Goal: Task Accomplishment & Management: Complete application form

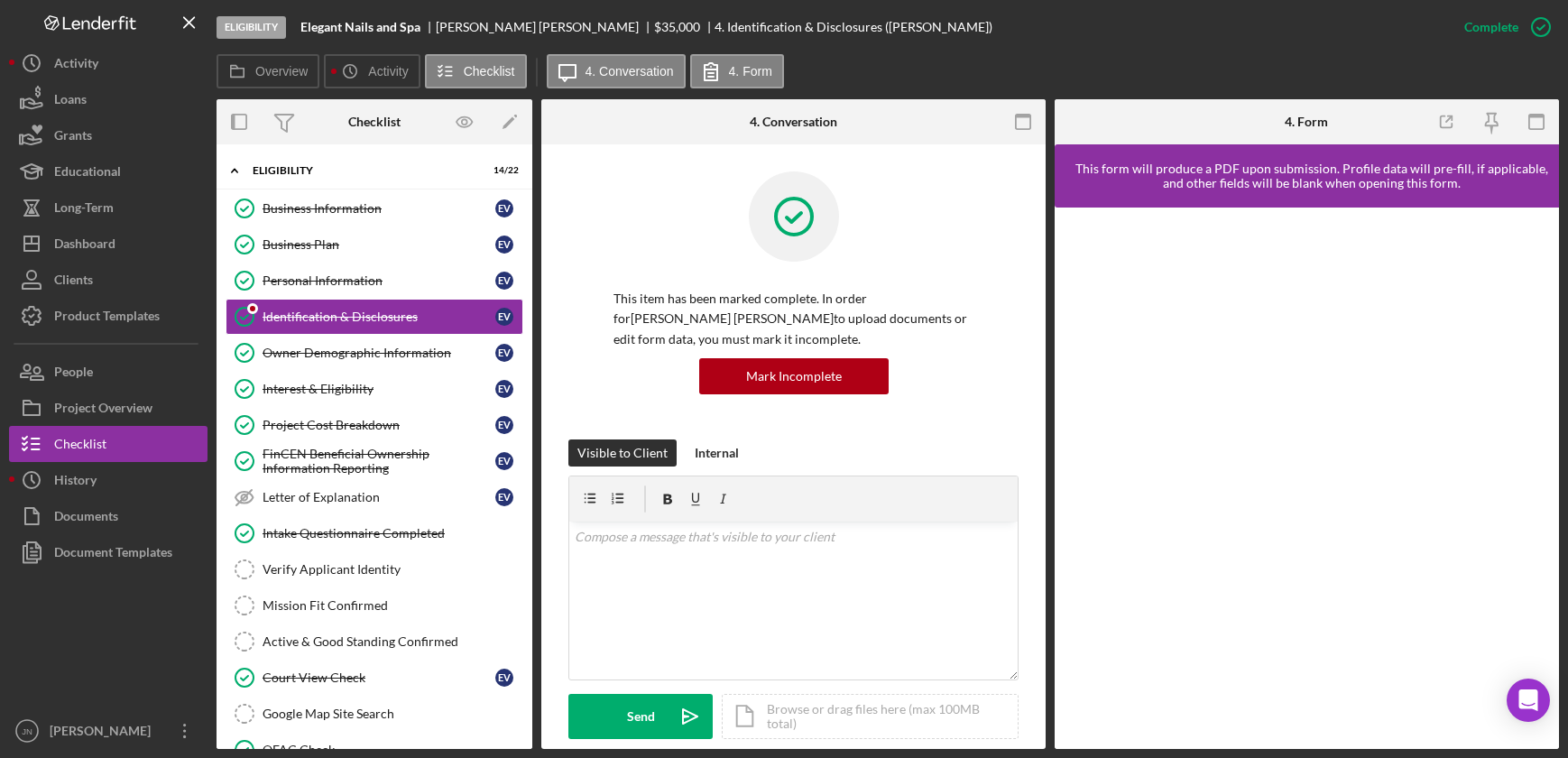
click at [113, 109] on button "Loans" at bounding box center [108, 99] width 198 height 36
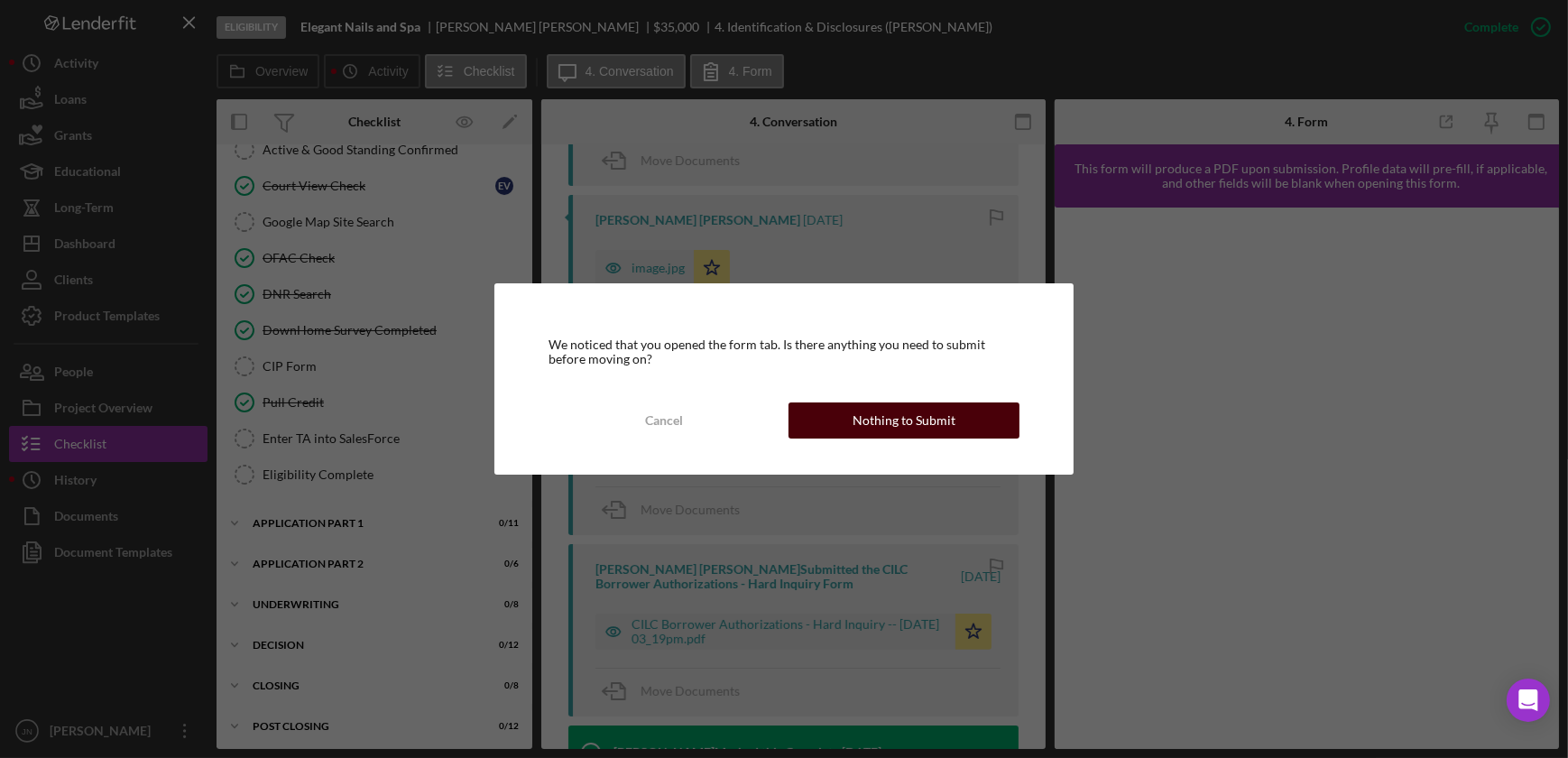
click at [841, 421] on button "Nothing to Submit" at bounding box center [904, 420] width 231 height 36
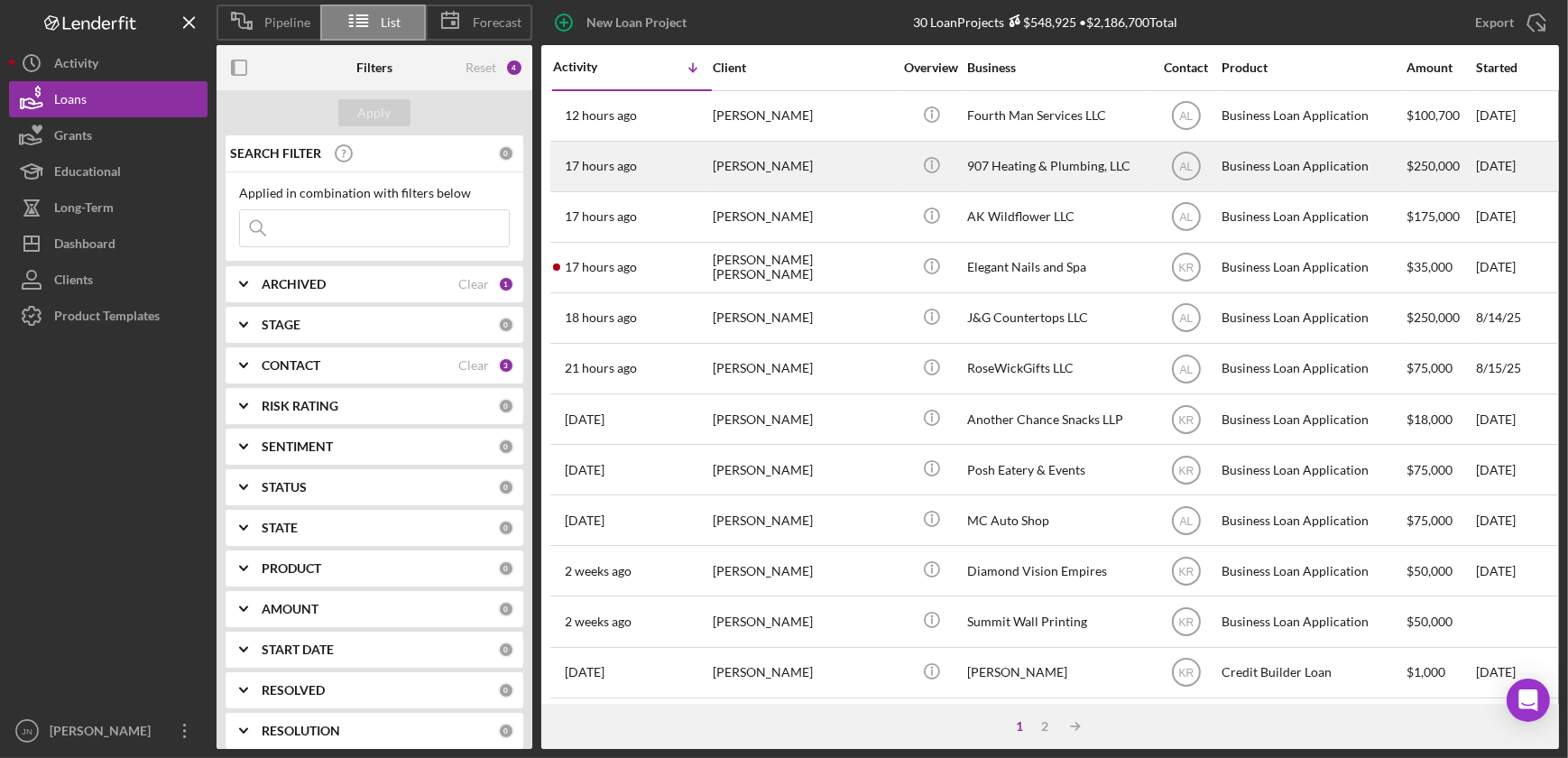
click at [609, 161] on time "17 hours ago" at bounding box center [601, 165] width 72 height 14
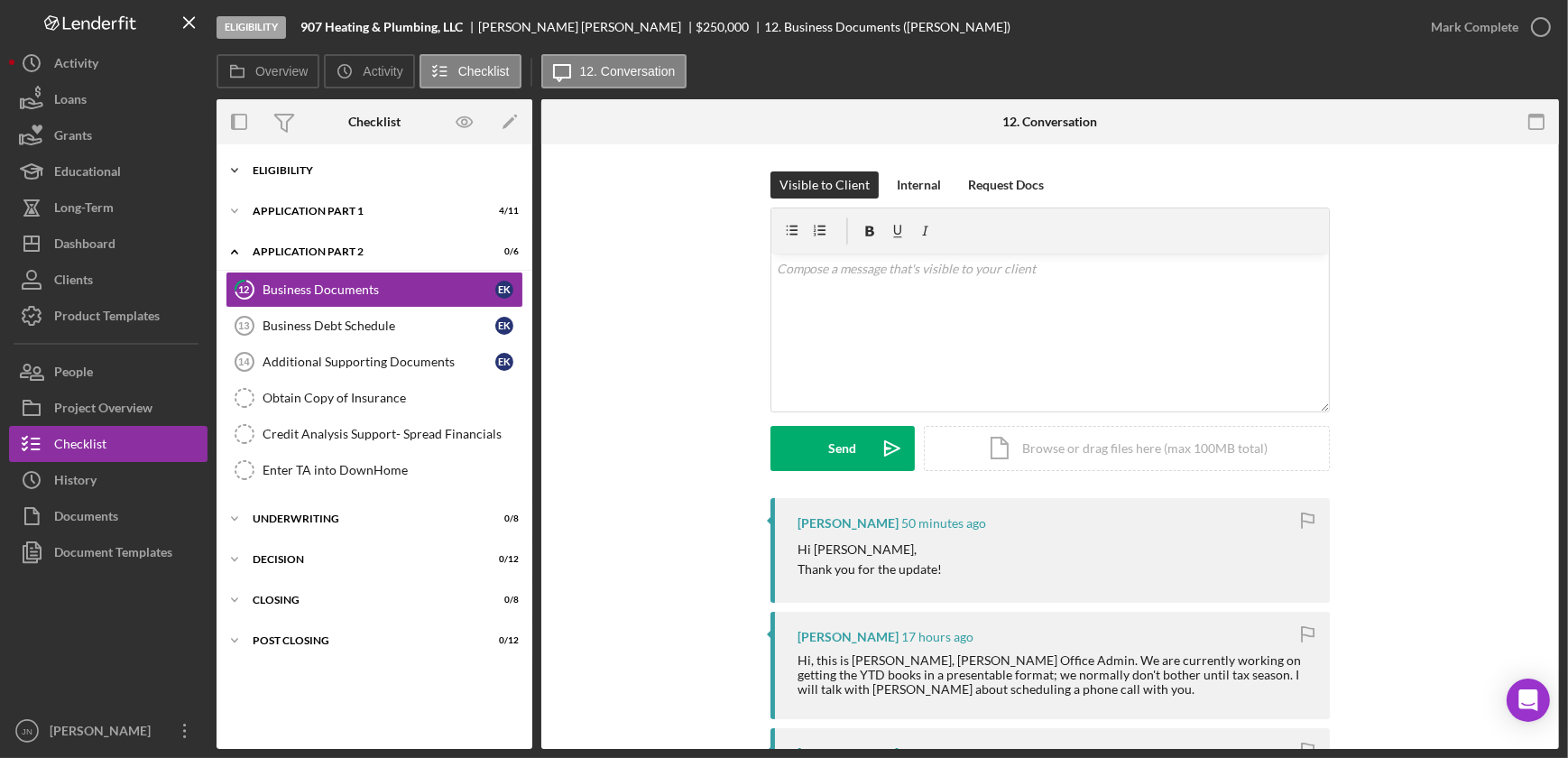
click at [293, 166] on div "Eligibility" at bounding box center [381, 170] width 257 height 10
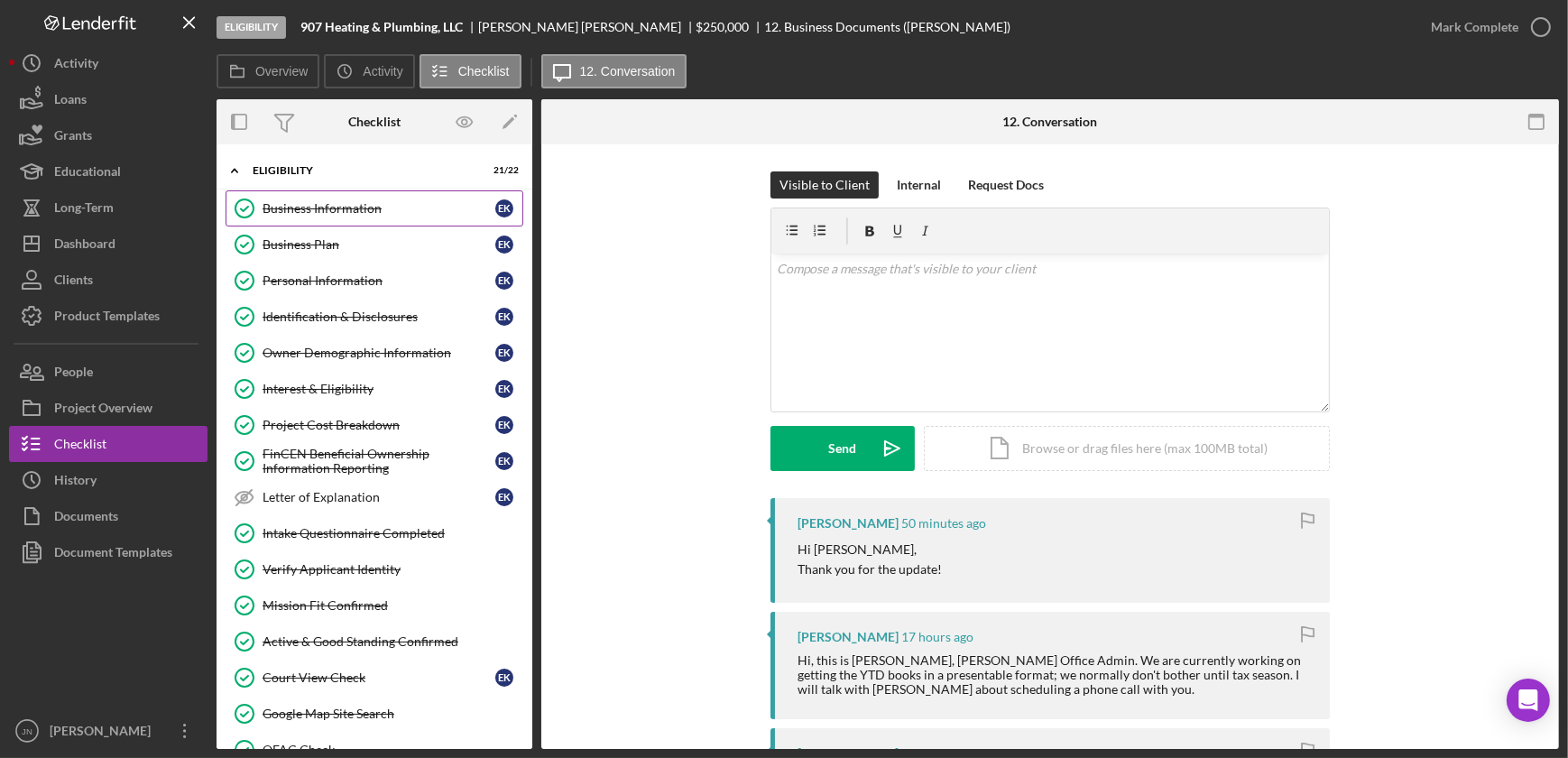
click at [315, 205] on div "Business Information" at bounding box center [378, 208] width 233 height 14
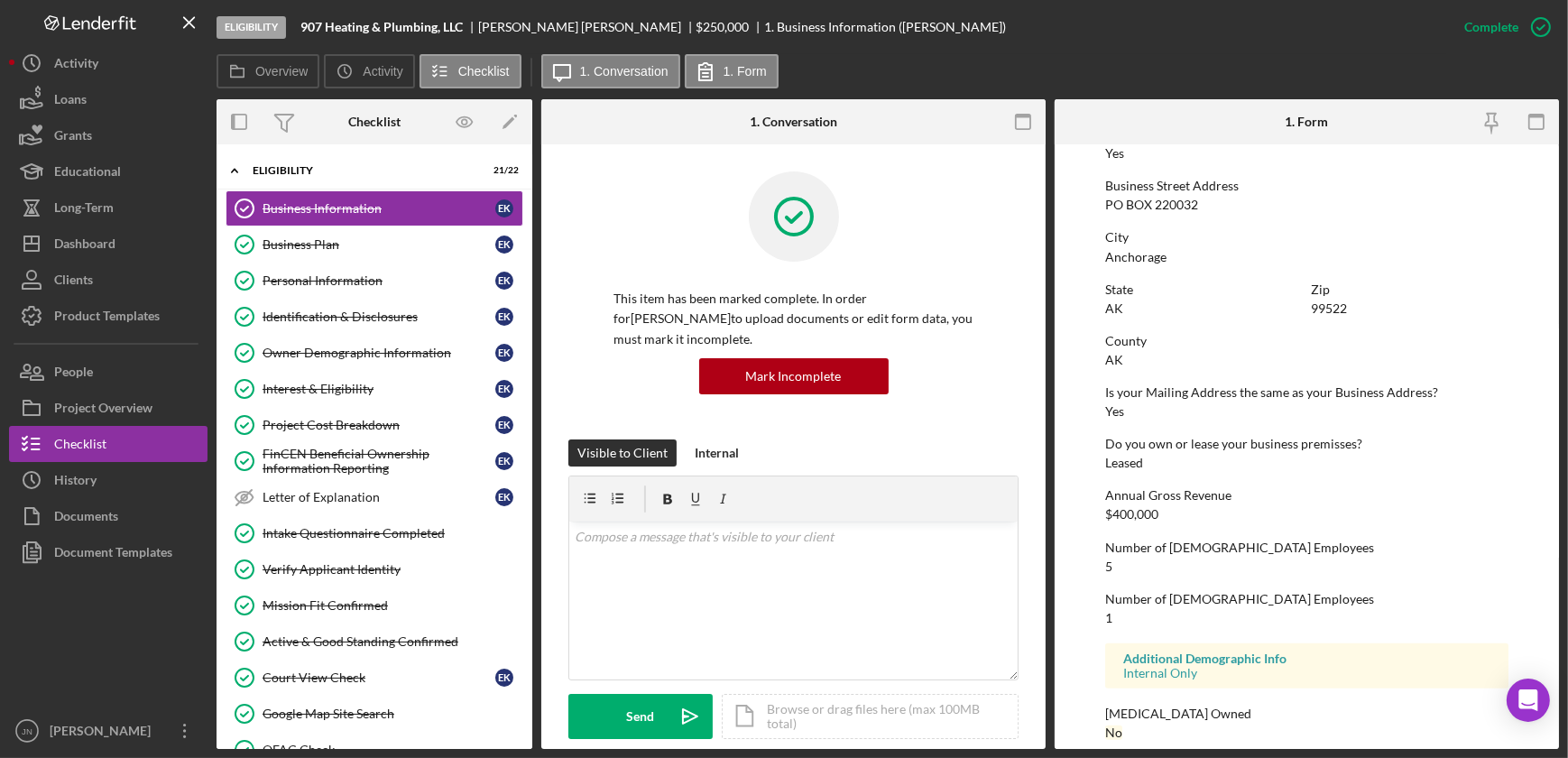
scroll to position [756, 0]
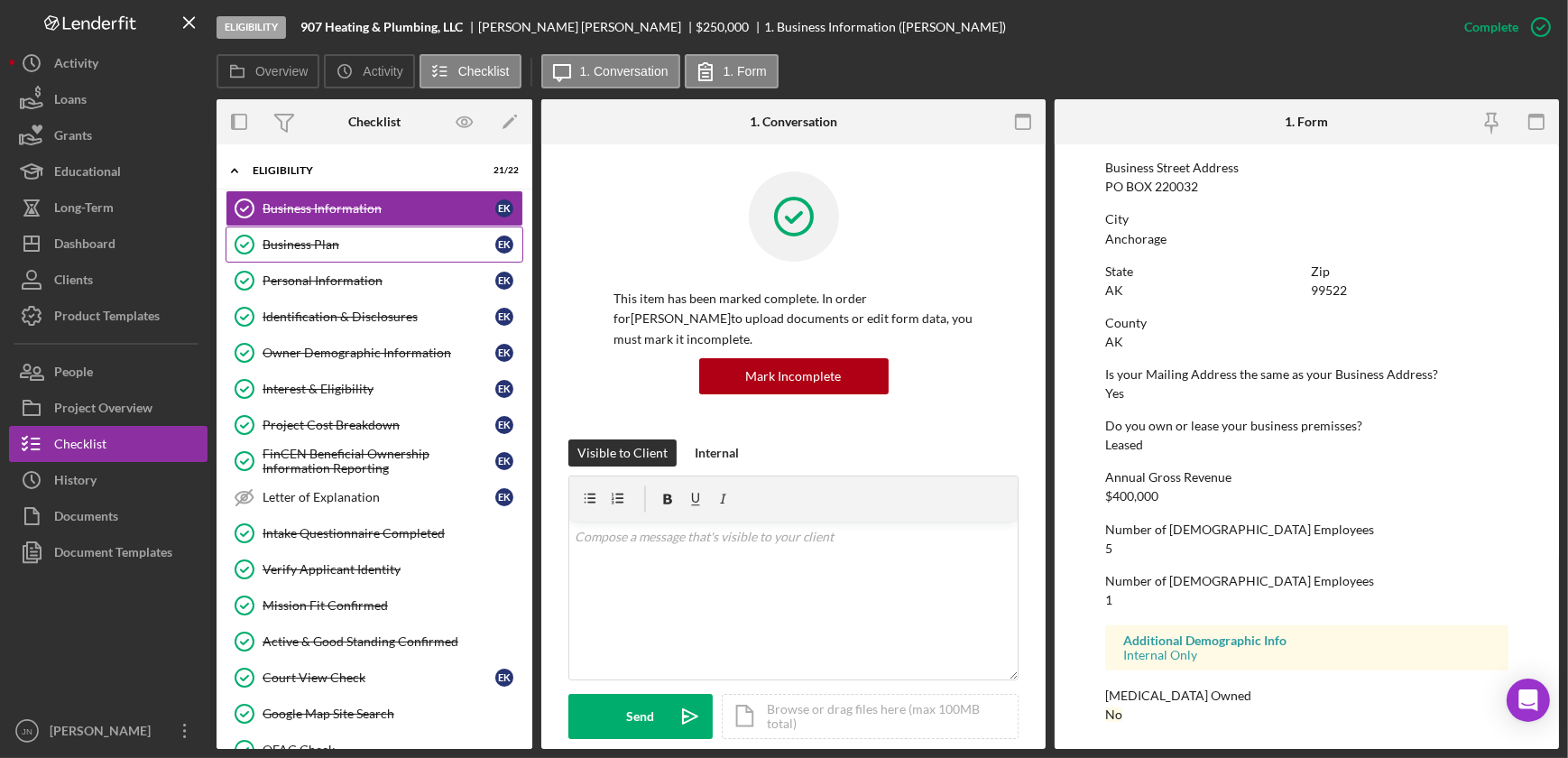
click at [325, 238] on div "Business Plan" at bounding box center [378, 244] width 233 height 14
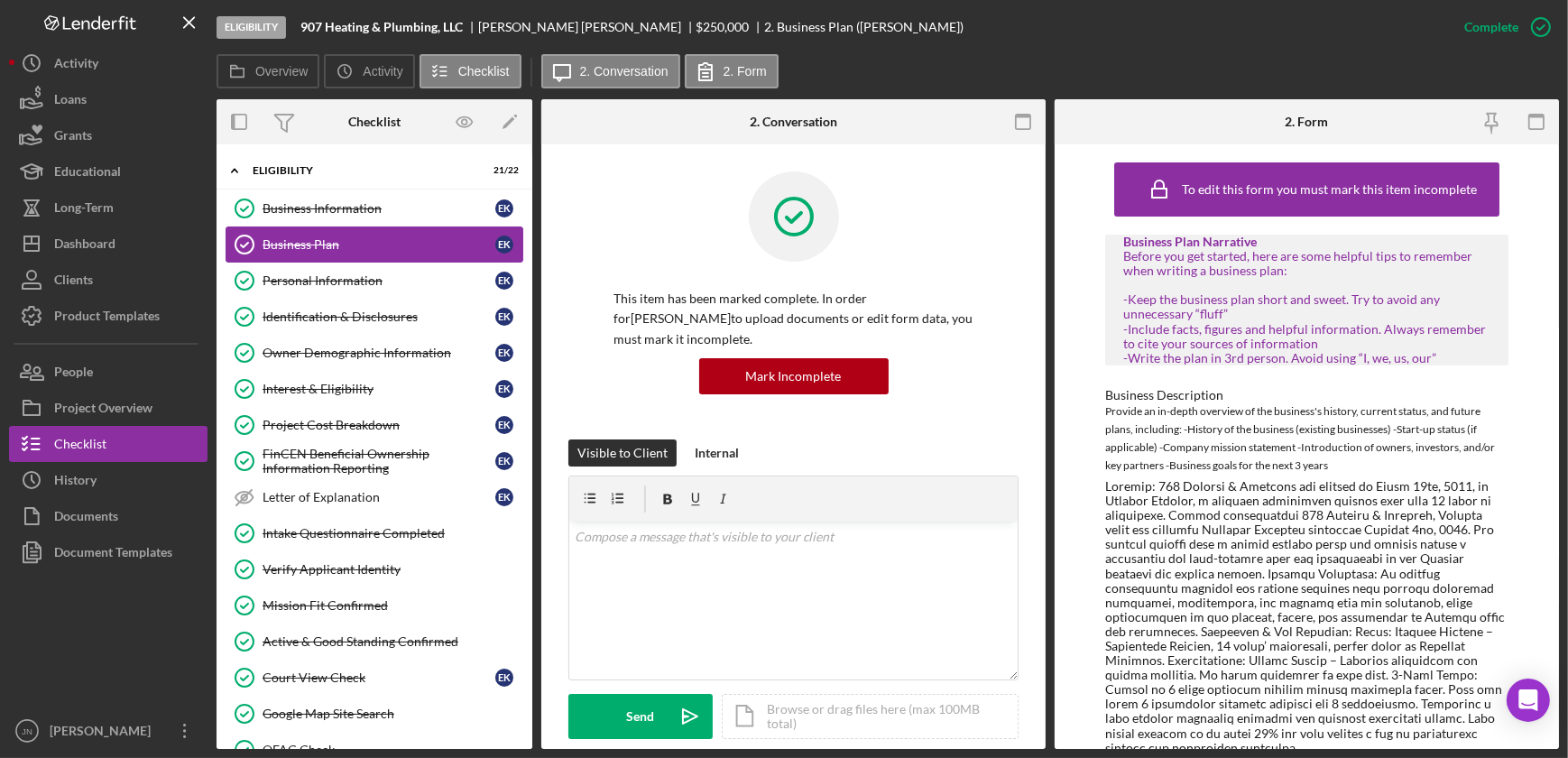
click at [310, 245] on div "Business Plan" at bounding box center [378, 244] width 233 height 14
click at [1525, 122] on icon "button" at bounding box center [1535, 122] width 41 height 41
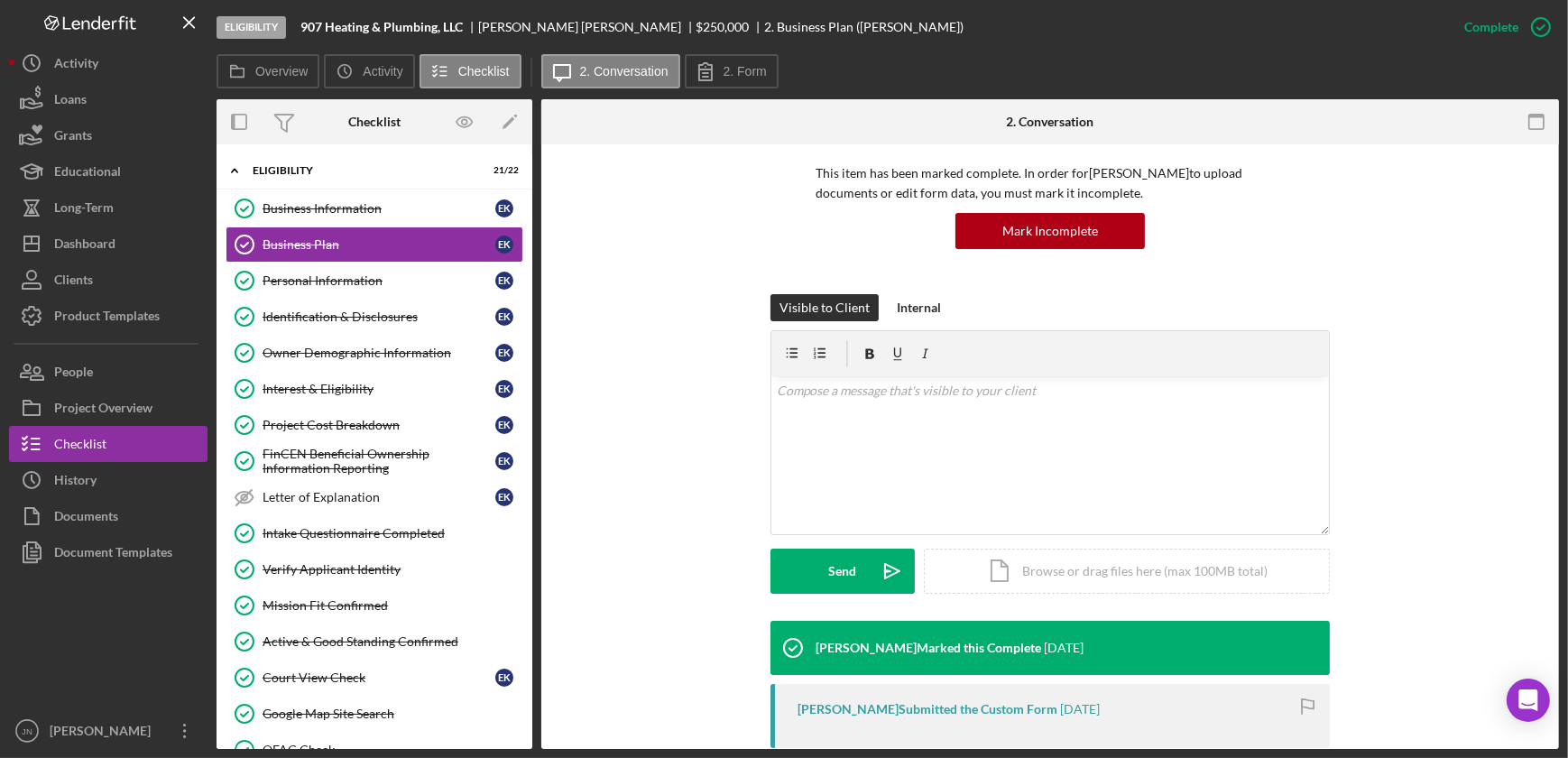
scroll to position [394, 0]
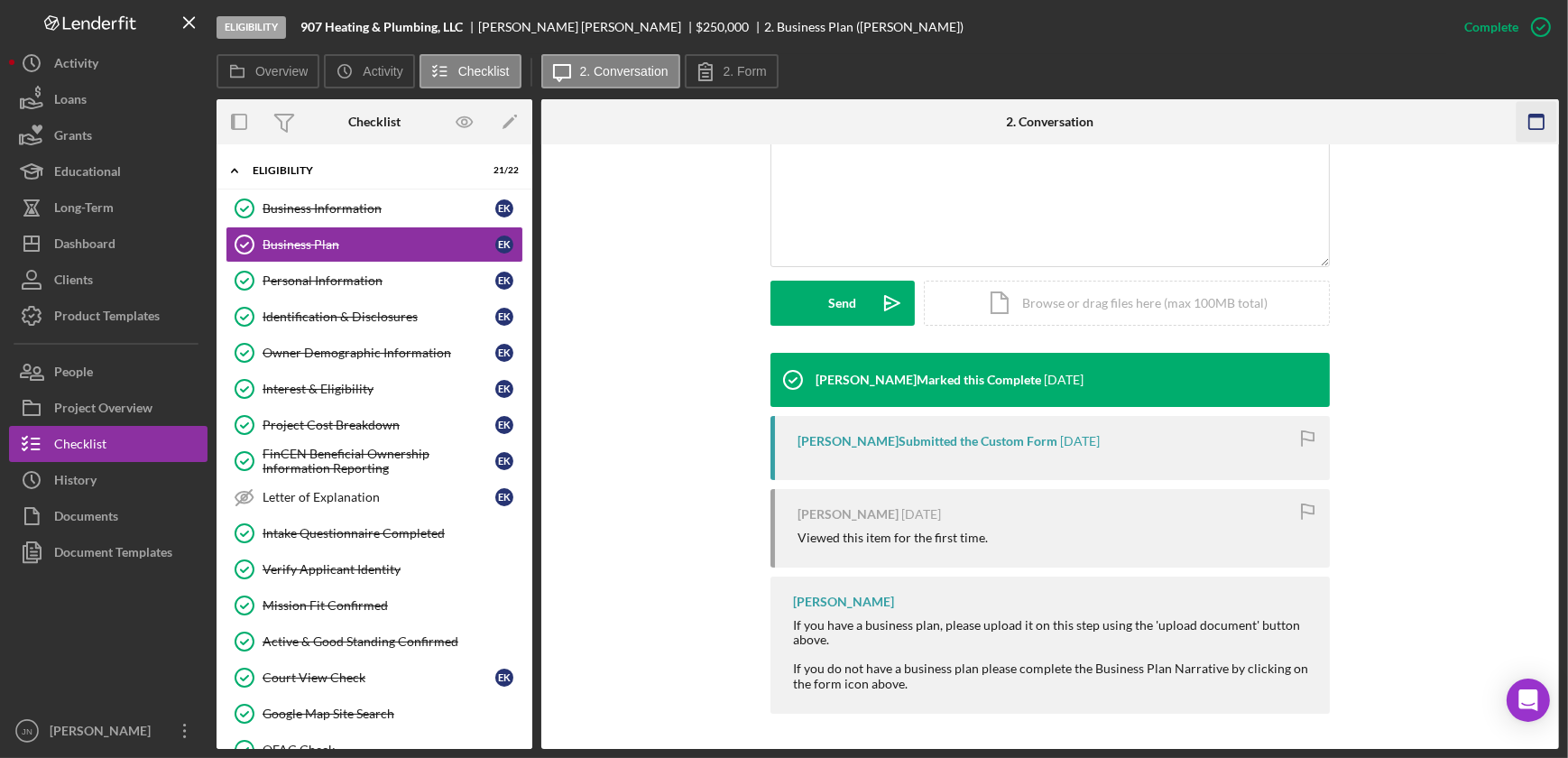
click at [1531, 113] on icon "button" at bounding box center [1536, 122] width 41 height 41
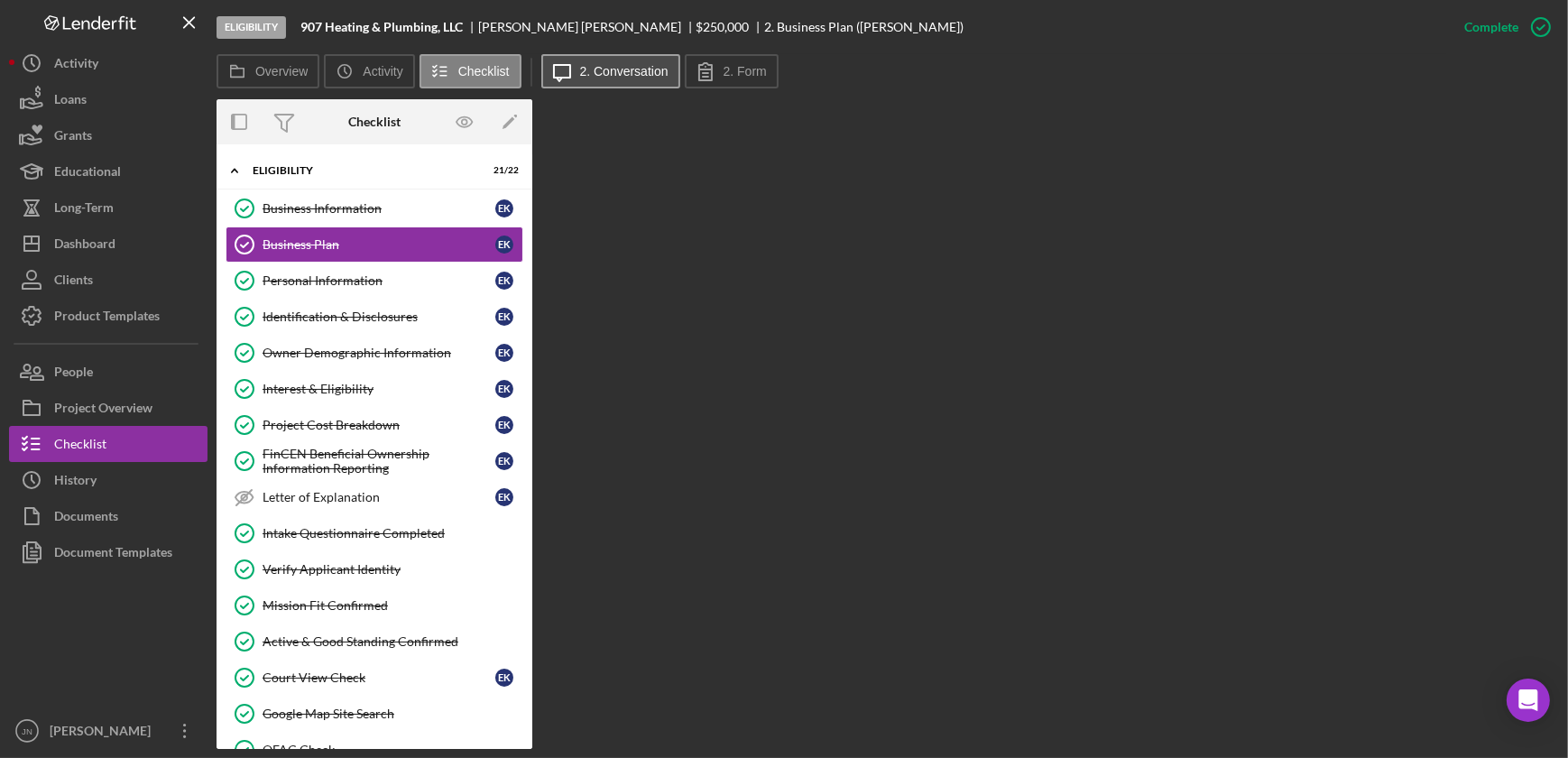
click at [626, 73] on label "2. Conversation" at bounding box center [625, 71] width 89 height 14
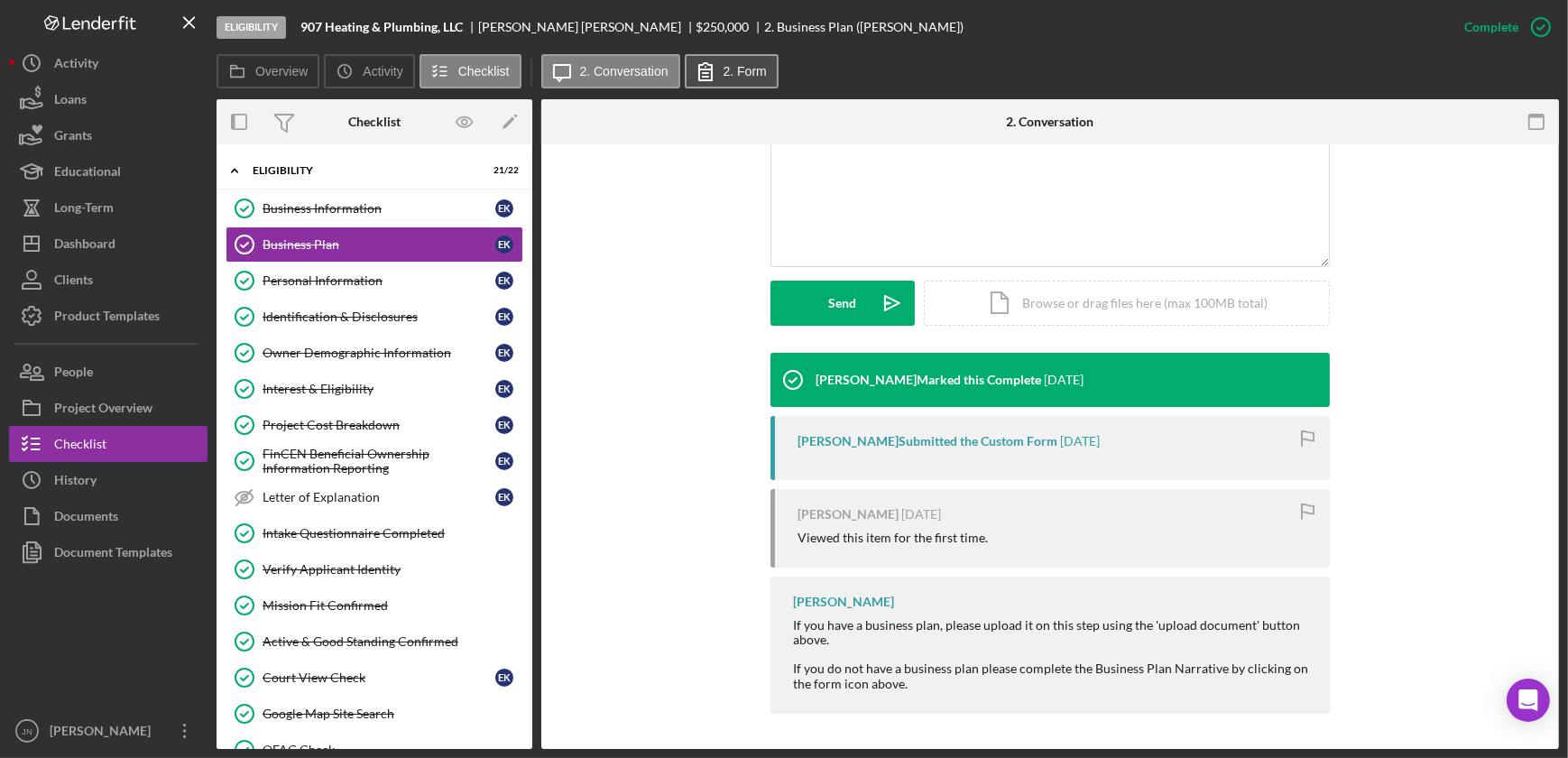
click at [717, 77] on icon at bounding box center [706, 72] width 45 height 45
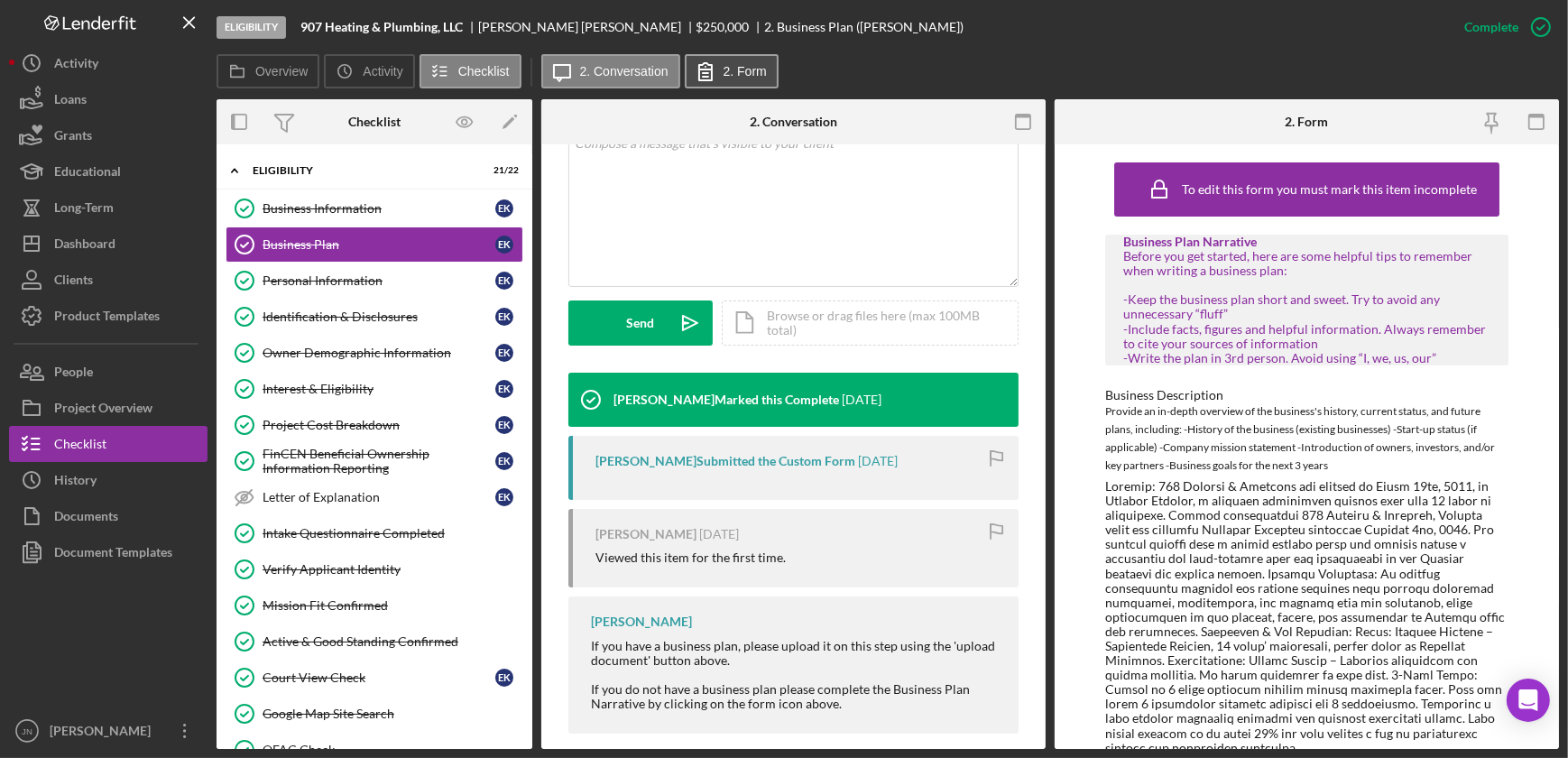
scroll to position [414, 0]
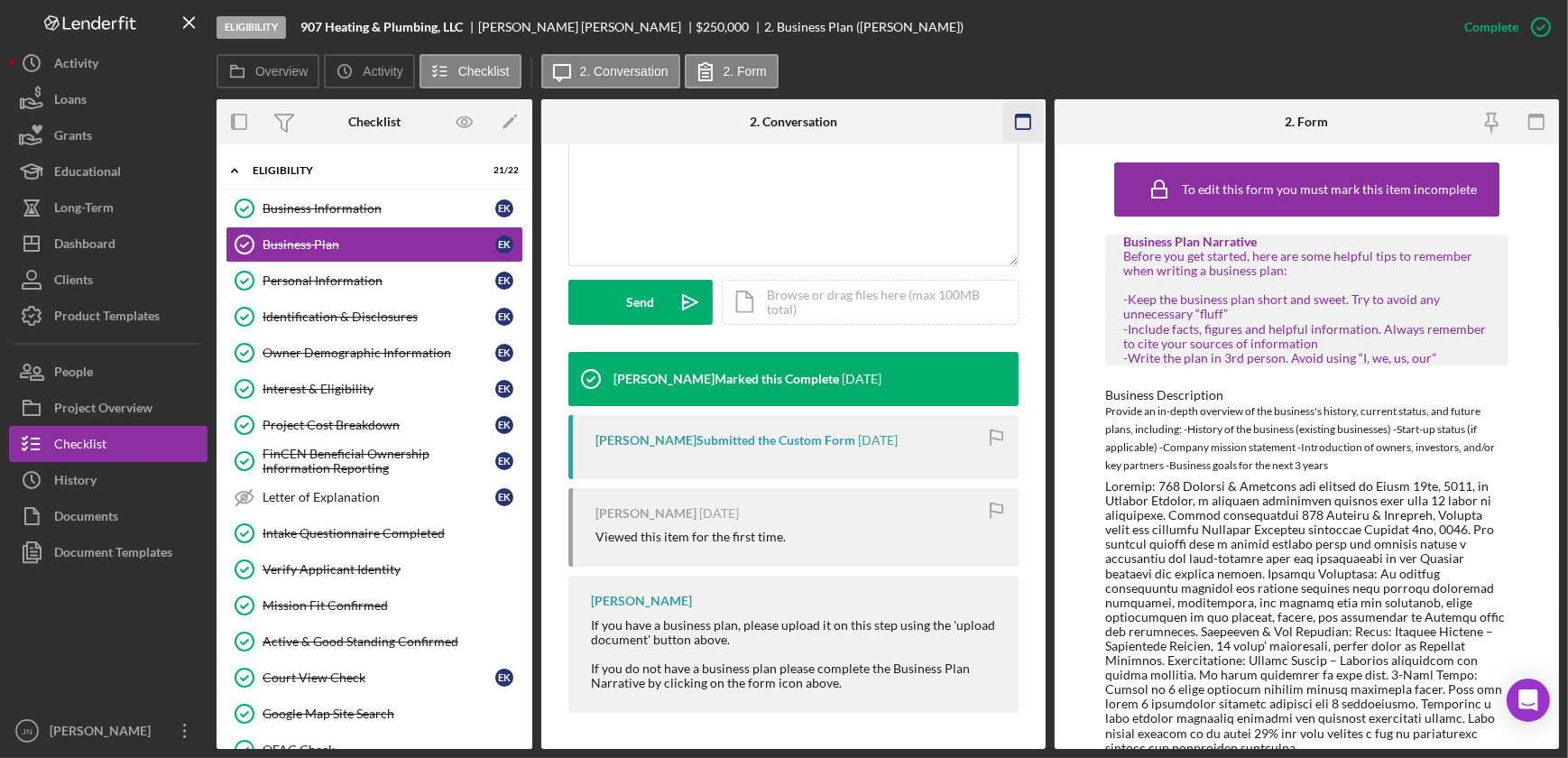
click at [1017, 115] on rect "button" at bounding box center [1023, 116] width 14 height 4
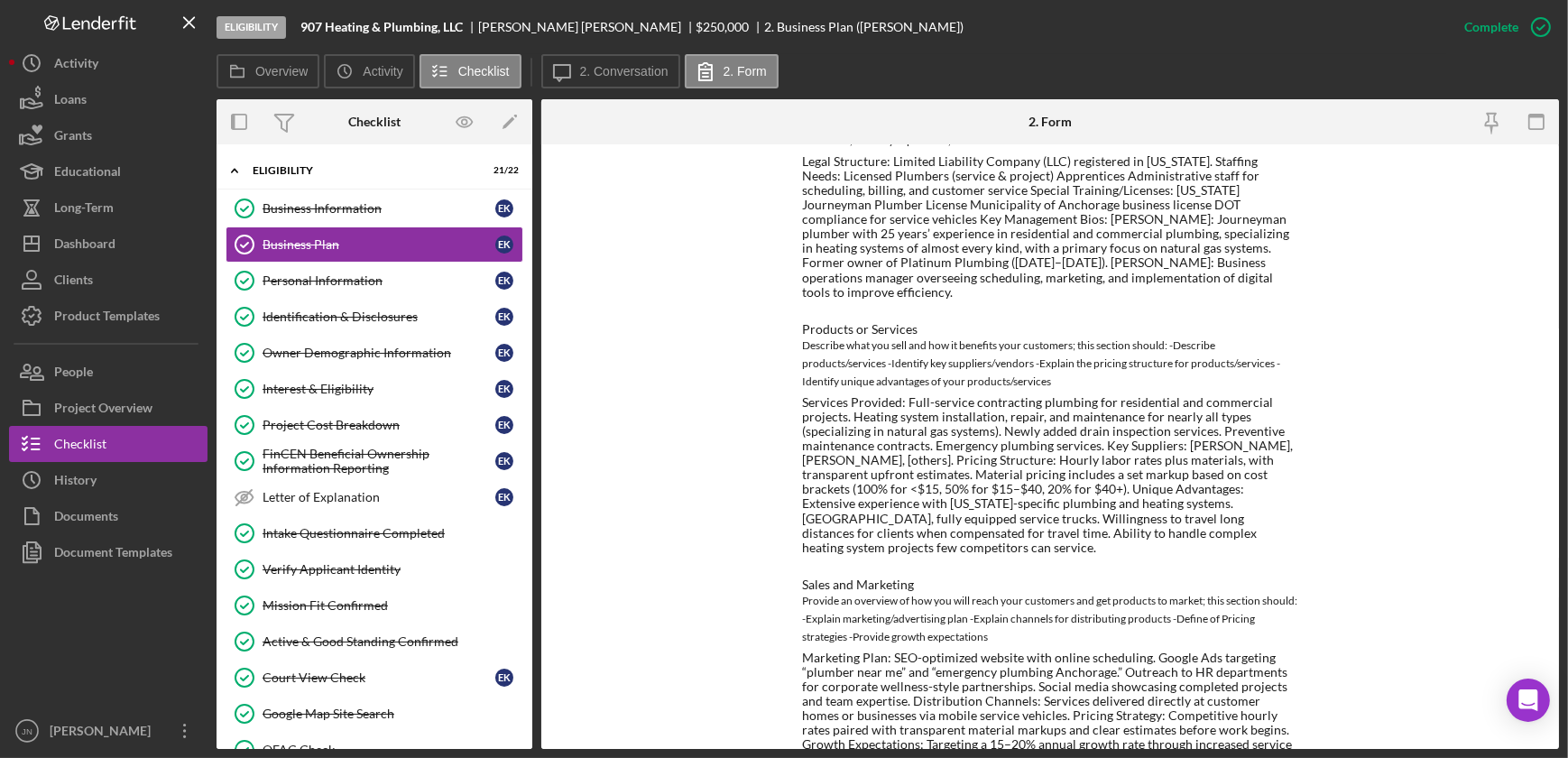
scroll to position [924, 0]
click at [342, 280] on div "Personal Information" at bounding box center [378, 280] width 233 height 14
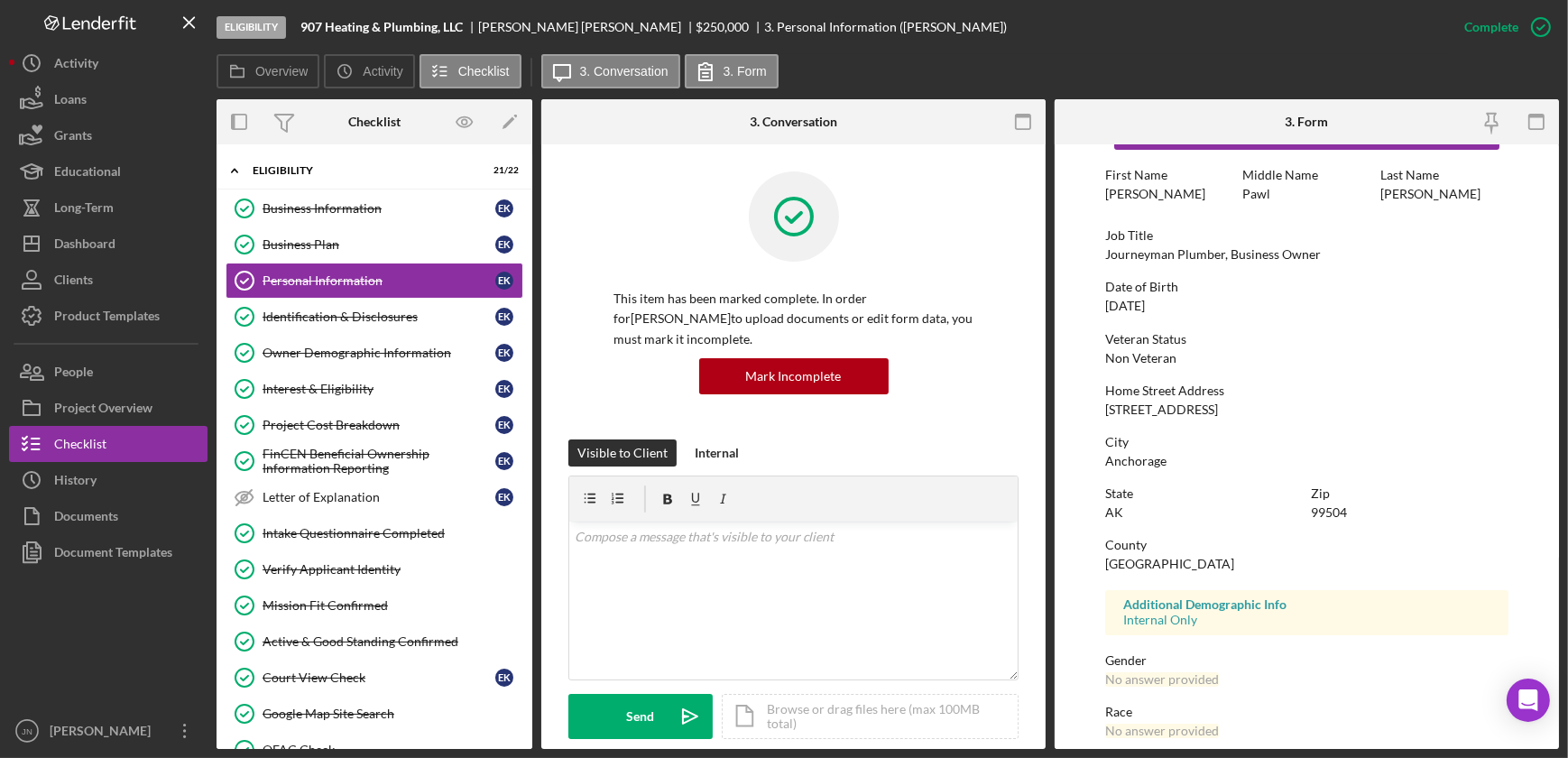
scroll to position [237, 0]
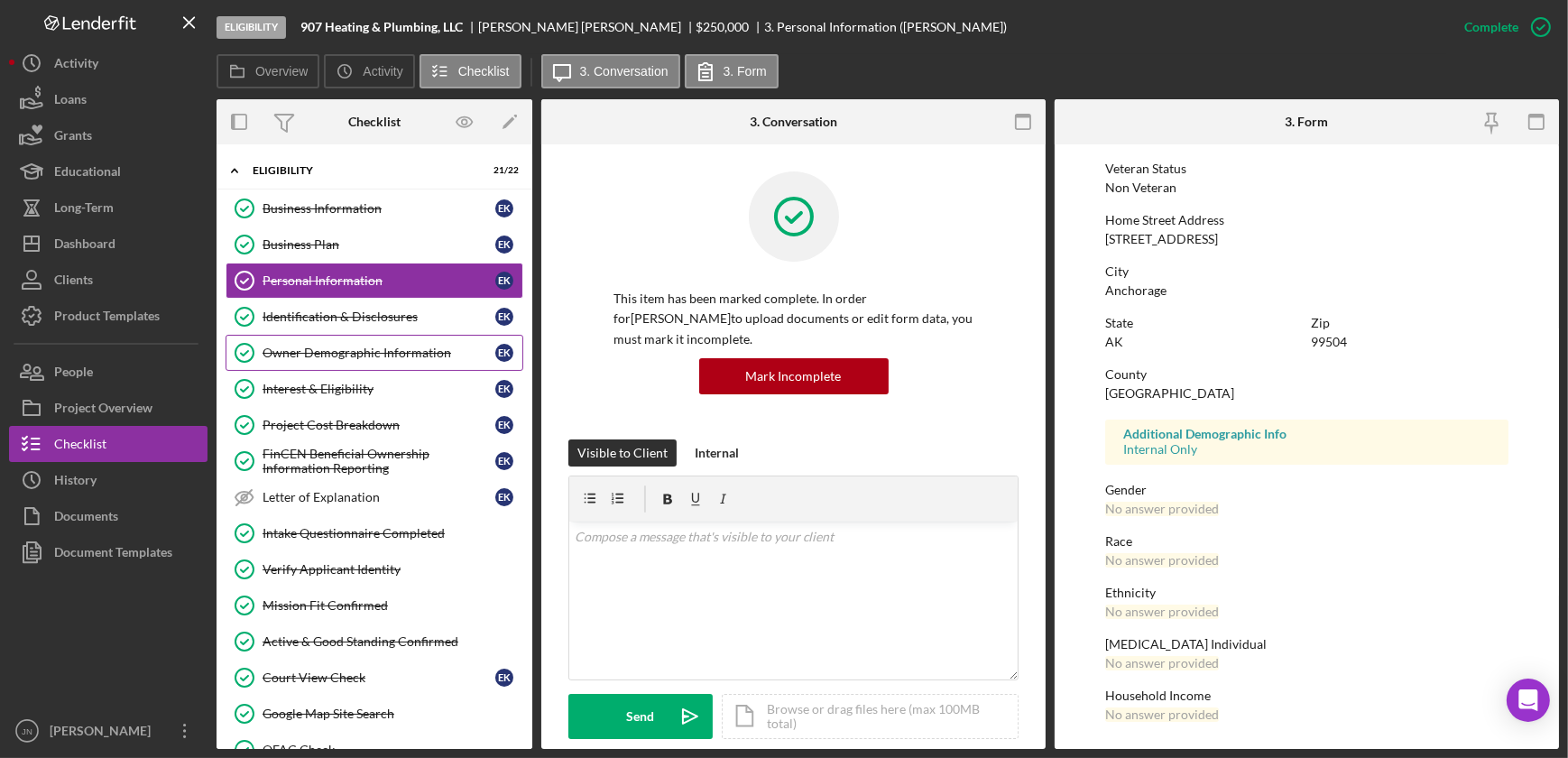
click at [366, 345] on div "Owner Demographic Information" at bounding box center [378, 352] width 233 height 14
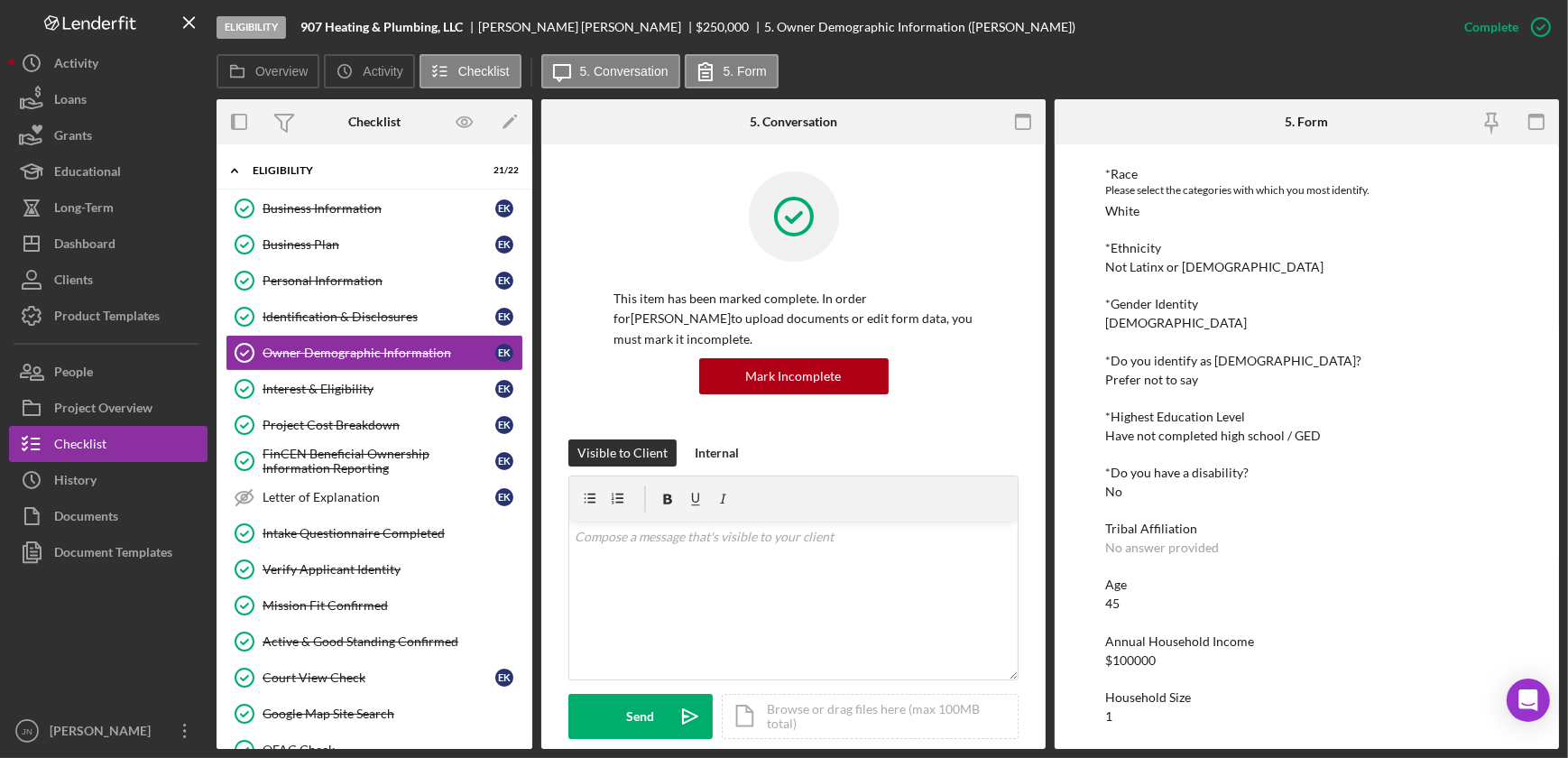
scroll to position [136, 0]
click at [300, 394] on div "Interest & Eligibility" at bounding box center [378, 388] width 233 height 14
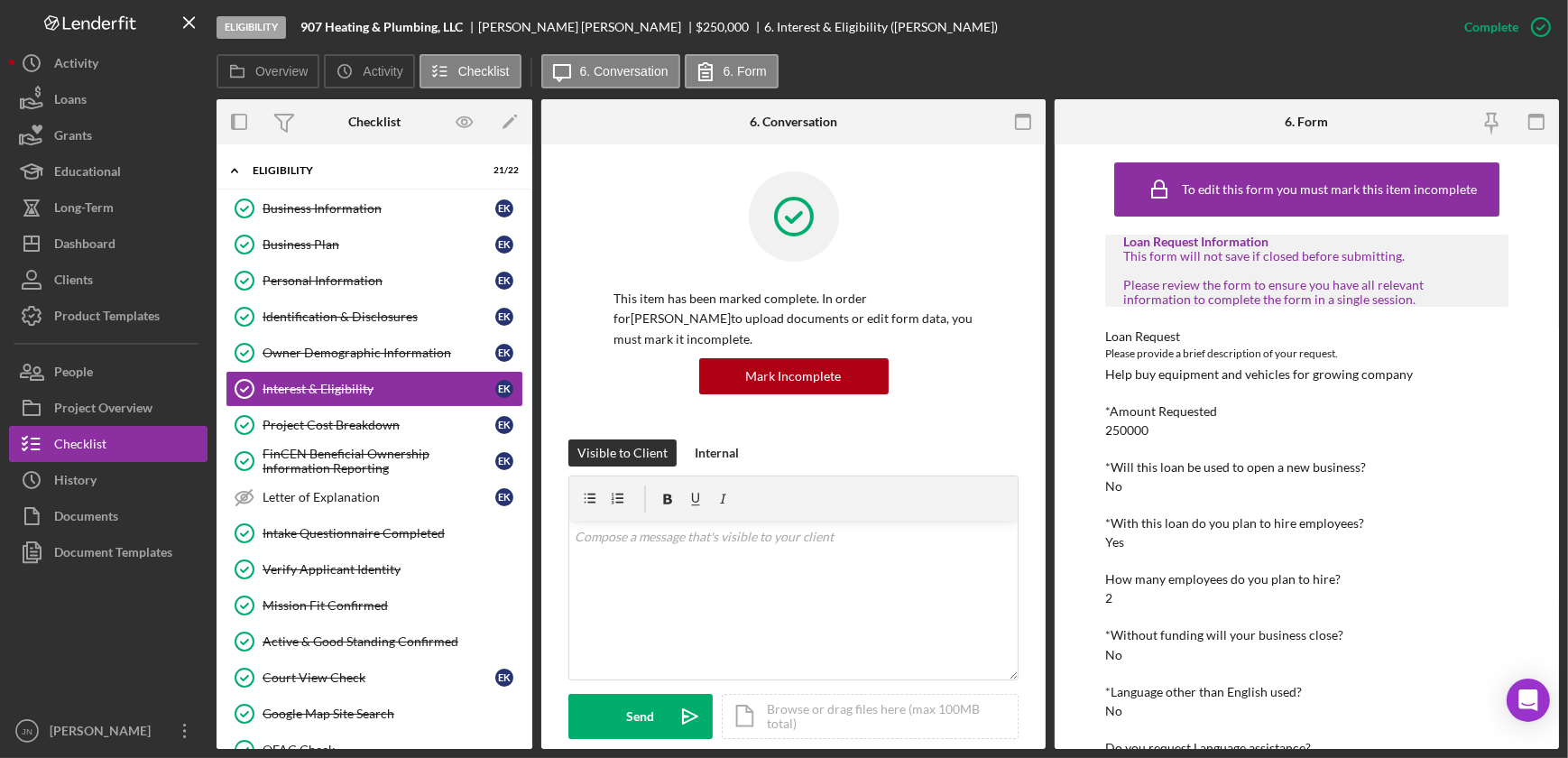
scroll to position [52, 0]
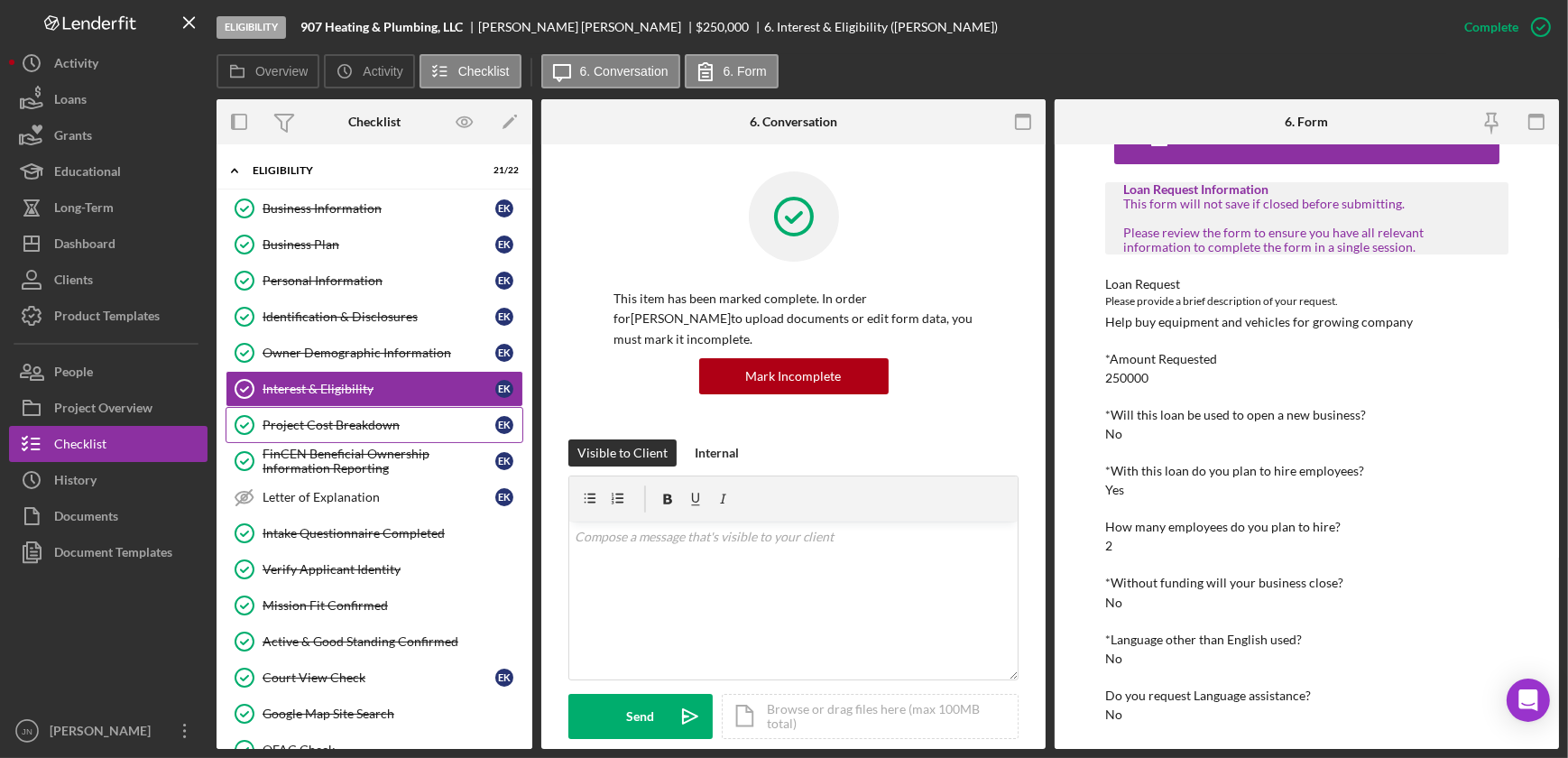
click at [344, 410] on link "Project Cost Breakdown Project Cost Breakdown E K" at bounding box center [375, 425] width 298 height 36
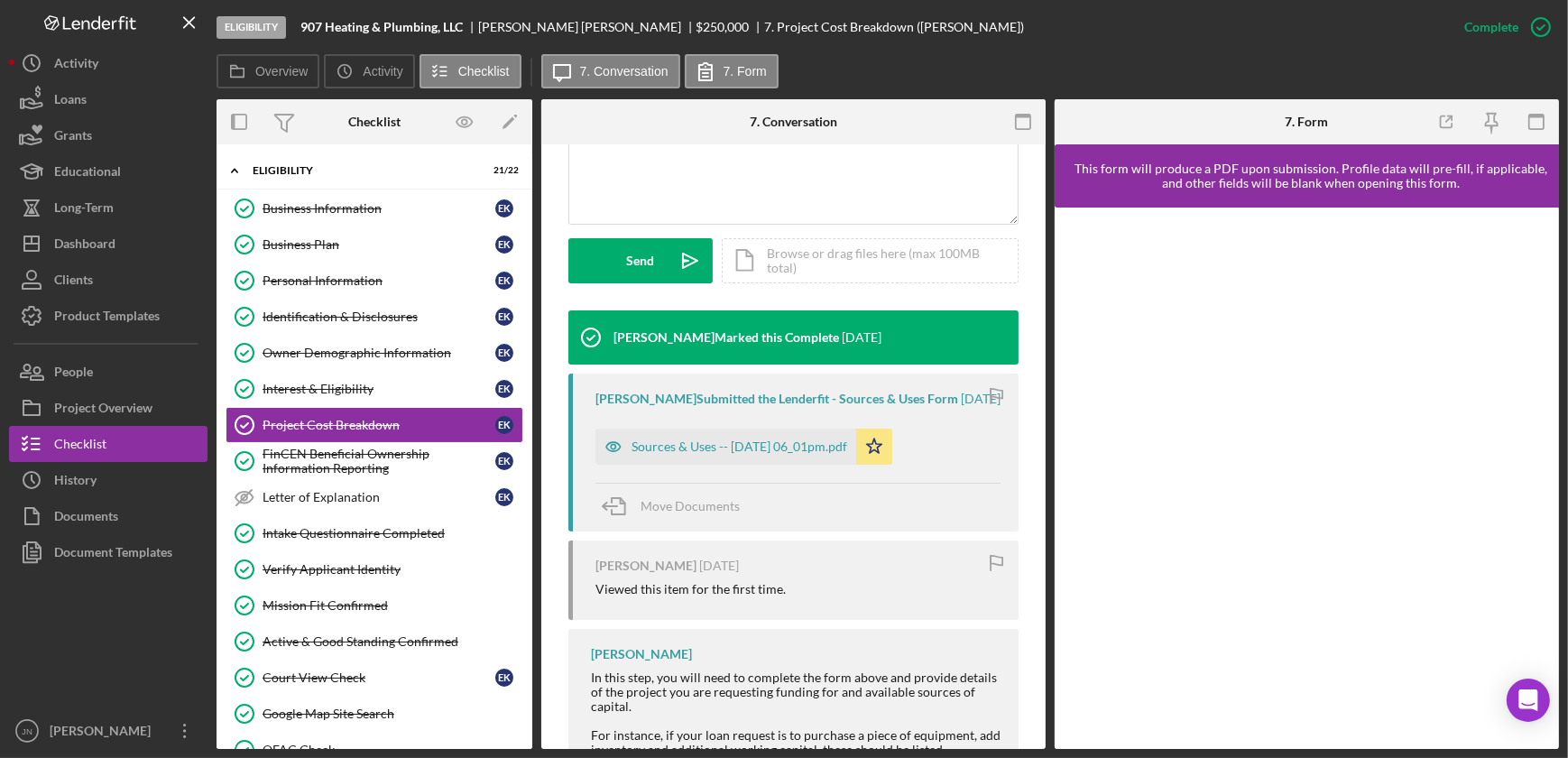
scroll to position [492, 0]
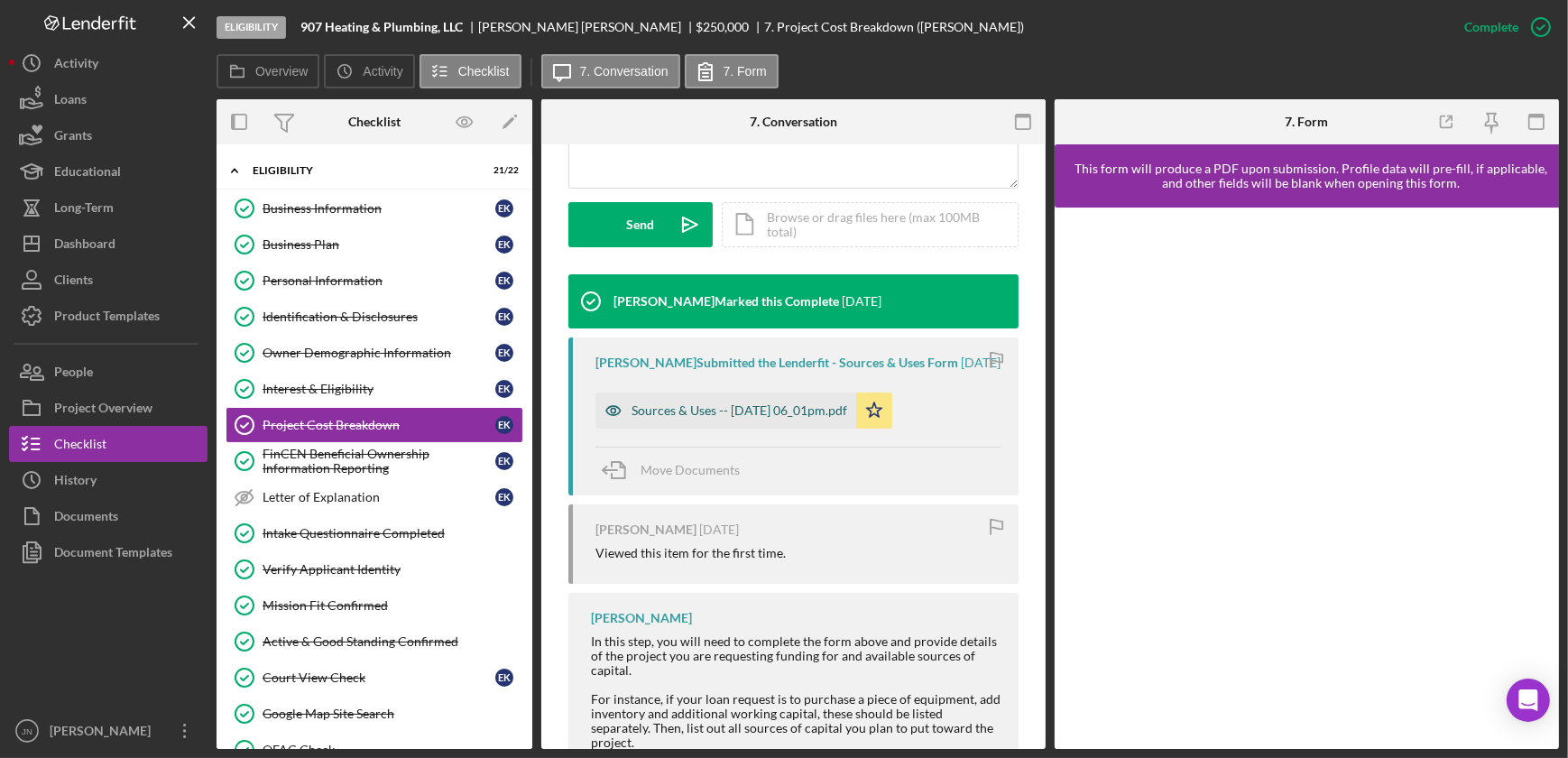
click at [724, 418] on div "Sources & Uses -- [DATE] 06_01pm.pdf" at bounding box center [739, 410] width 216 height 14
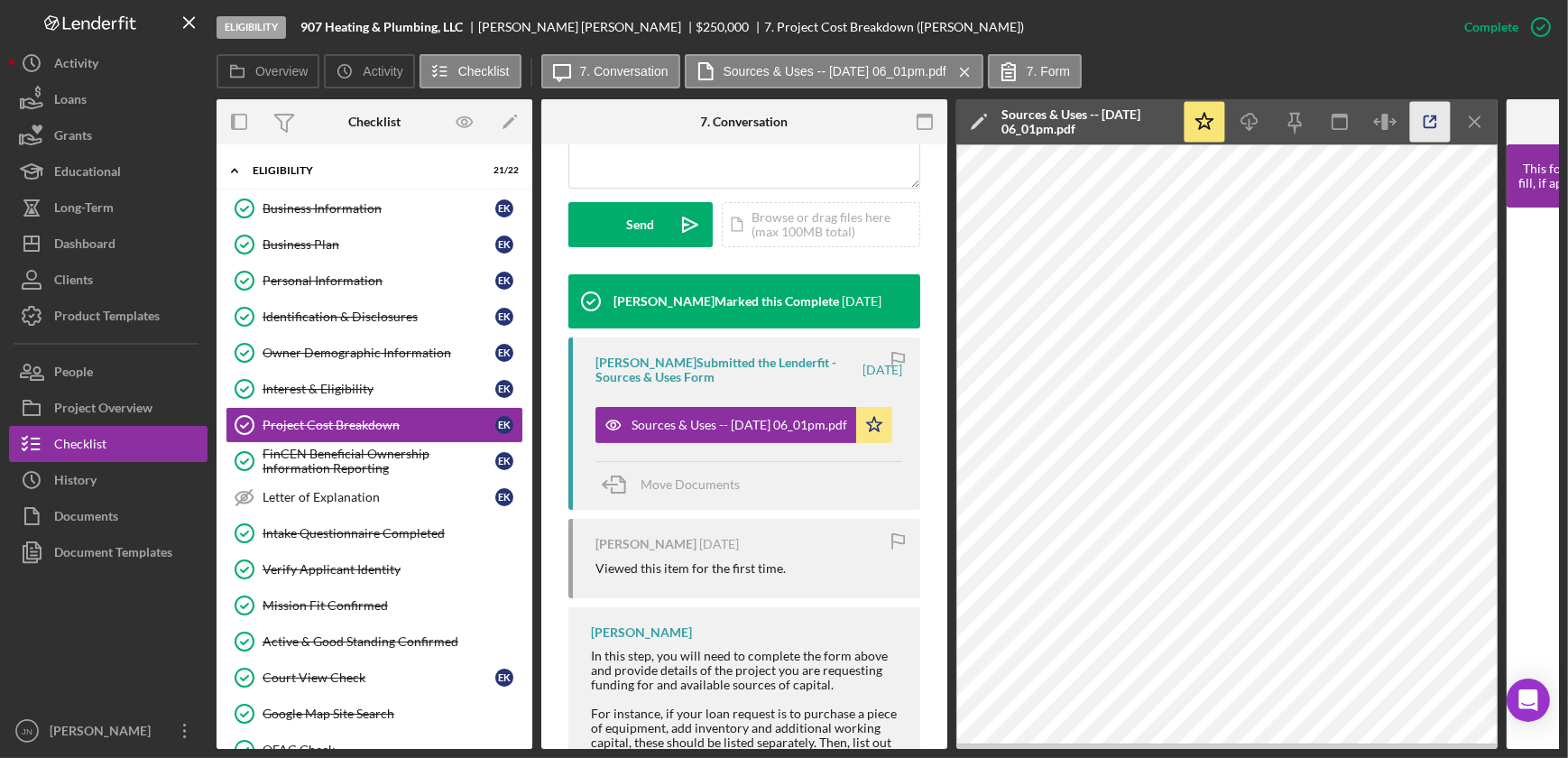
click at [1428, 126] on icon "button" at bounding box center [1429, 122] width 41 height 41
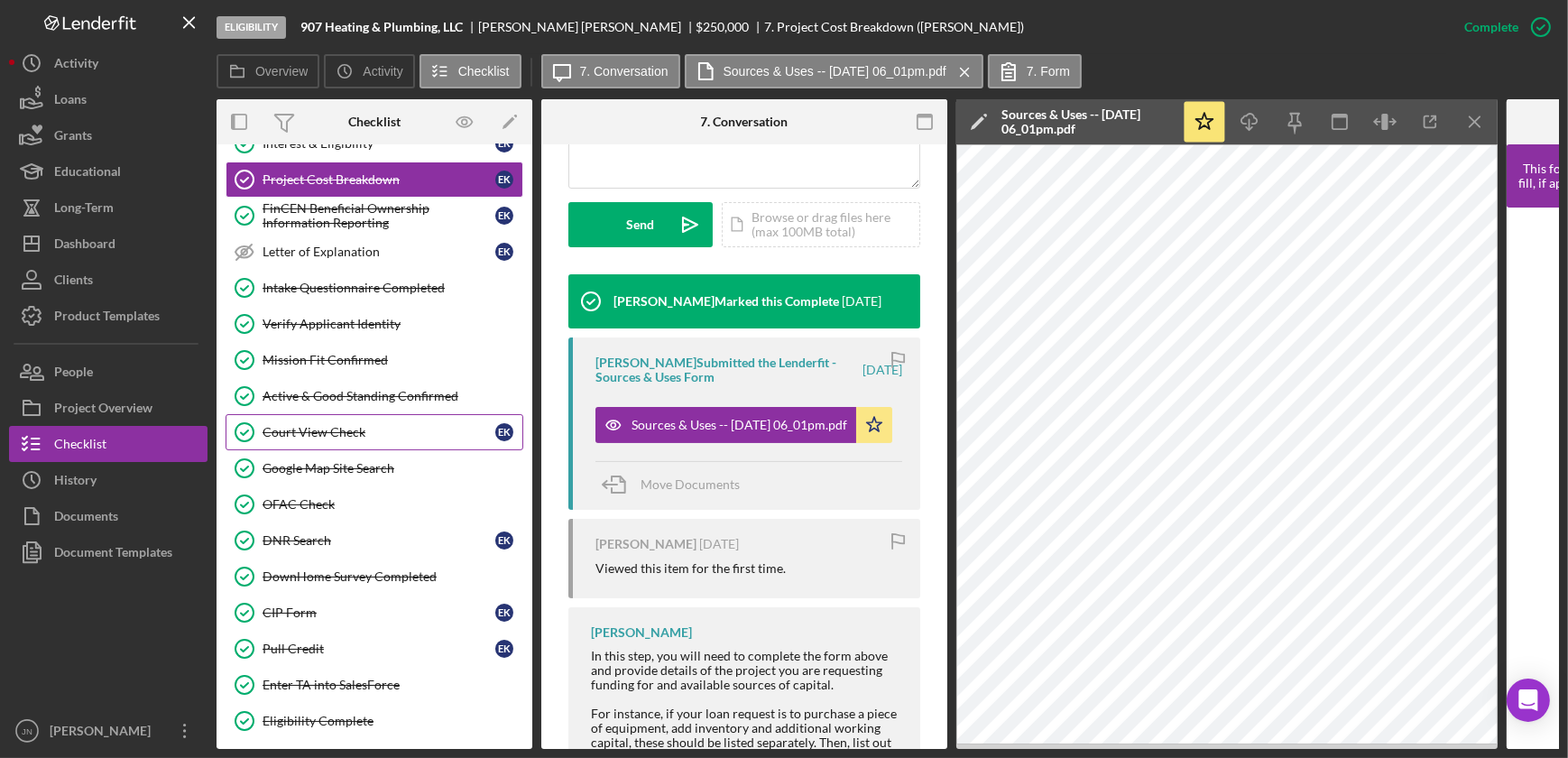
click at [329, 425] on div "Court View Check" at bounding box center [378, 431] width 233 height 14
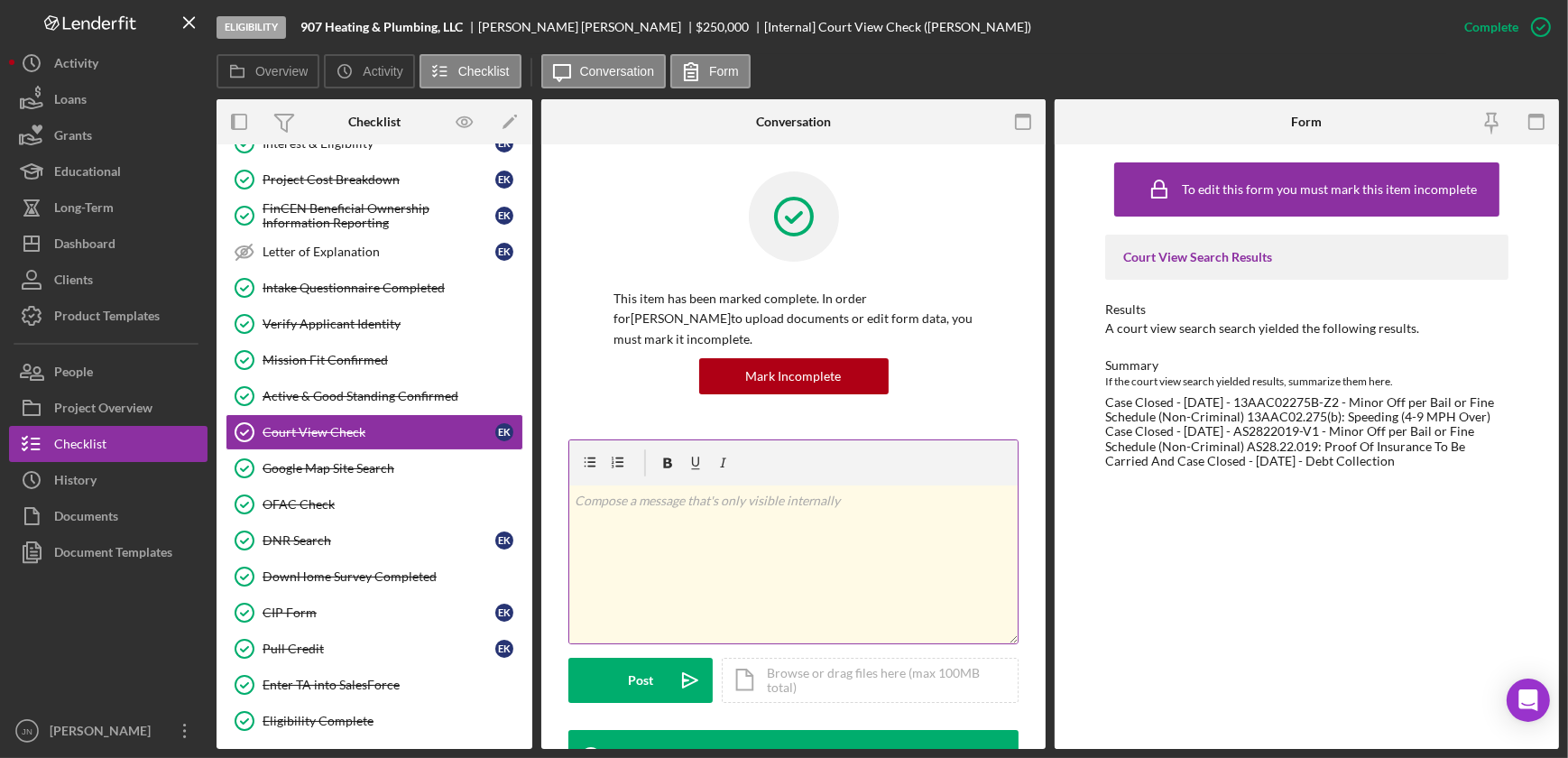
scroll to position [245, 0]
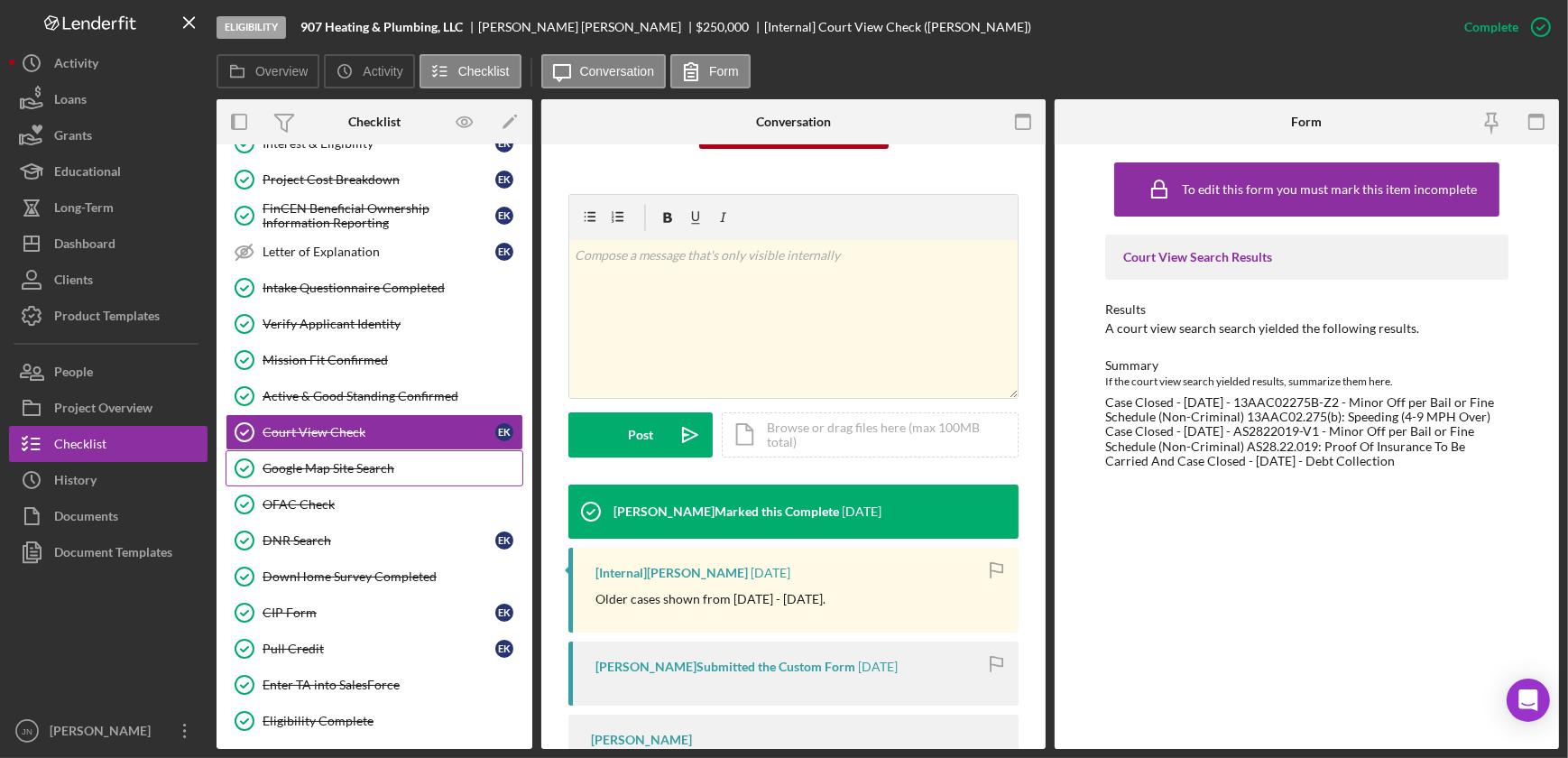
click at [362, 469] on div "Google Map Site Search" at bounding box center [392, 468] width 259 height 14
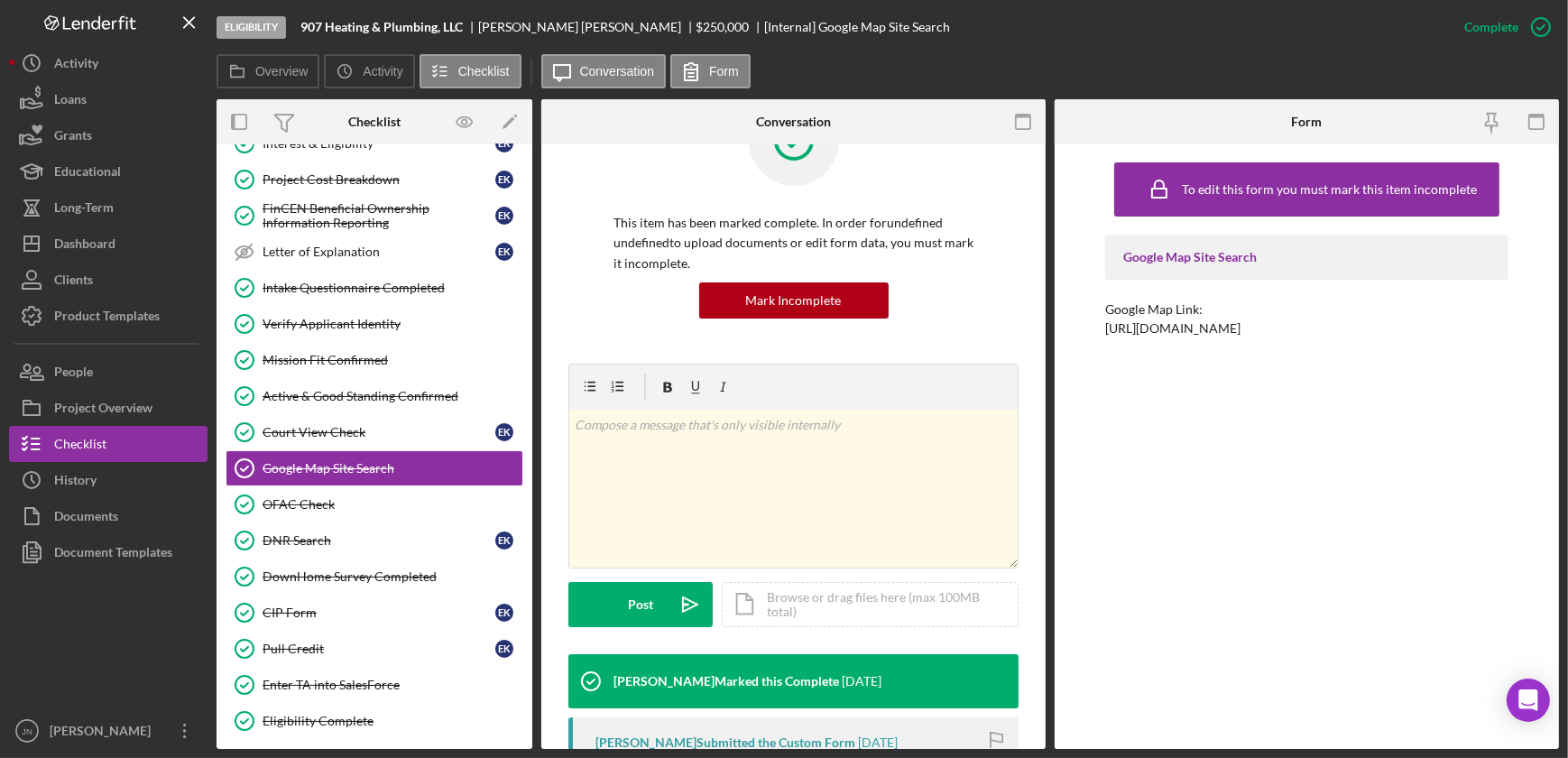
scroll to position [59, 0]
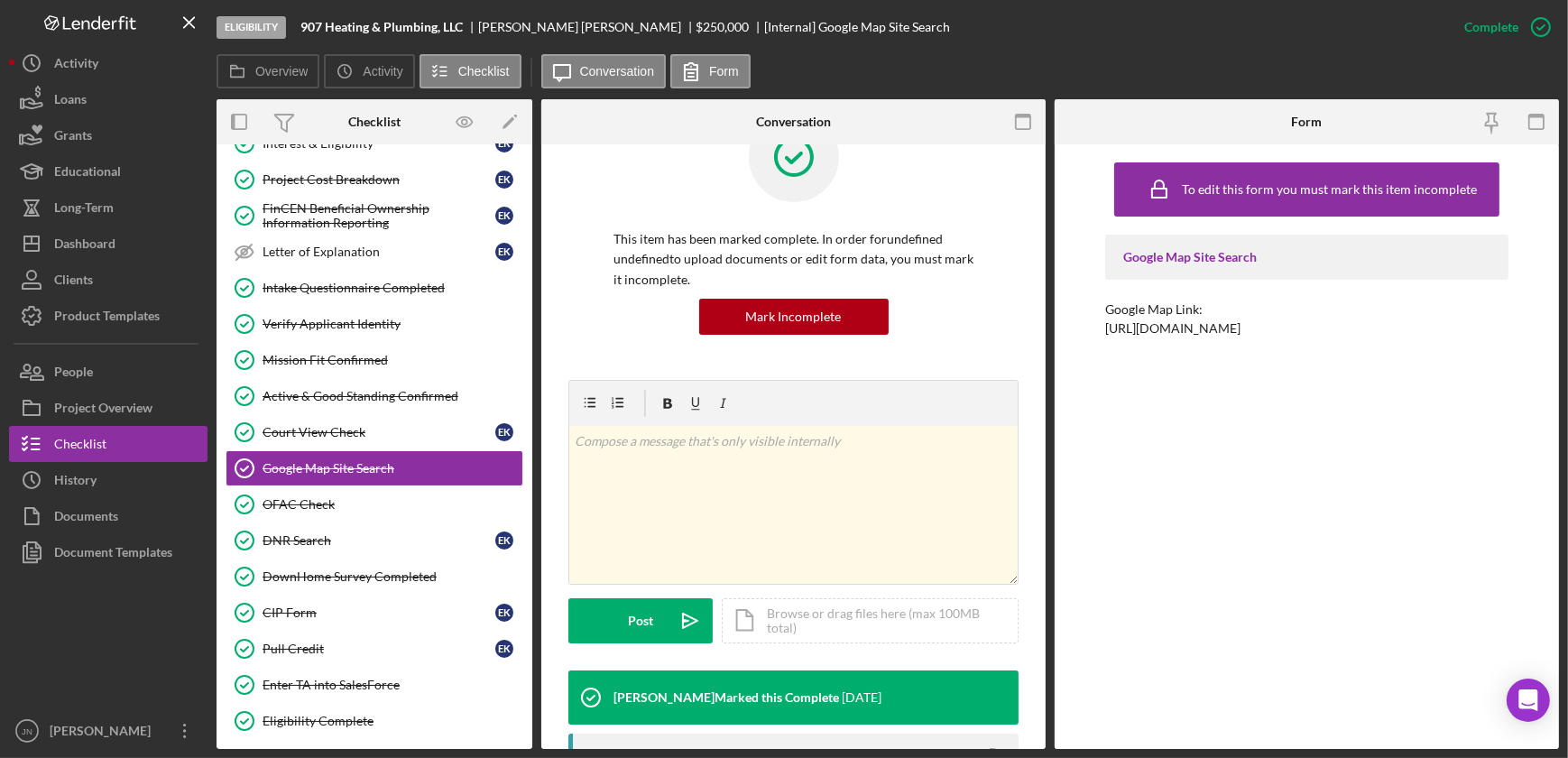
drag, startPoint x: 1352, startPoint y: 329, endPoint x: 1099, endPoint y: 346, distance: 253.6
click at [1099, 346] on div "To edit this form you must mark this item incomplete Google Map Site Search Goo…" at bounding box center [1307, 446] width 504 height 605
copy div "https://maps.app.goo.gl/qiCz2fhweoB79fzw8"
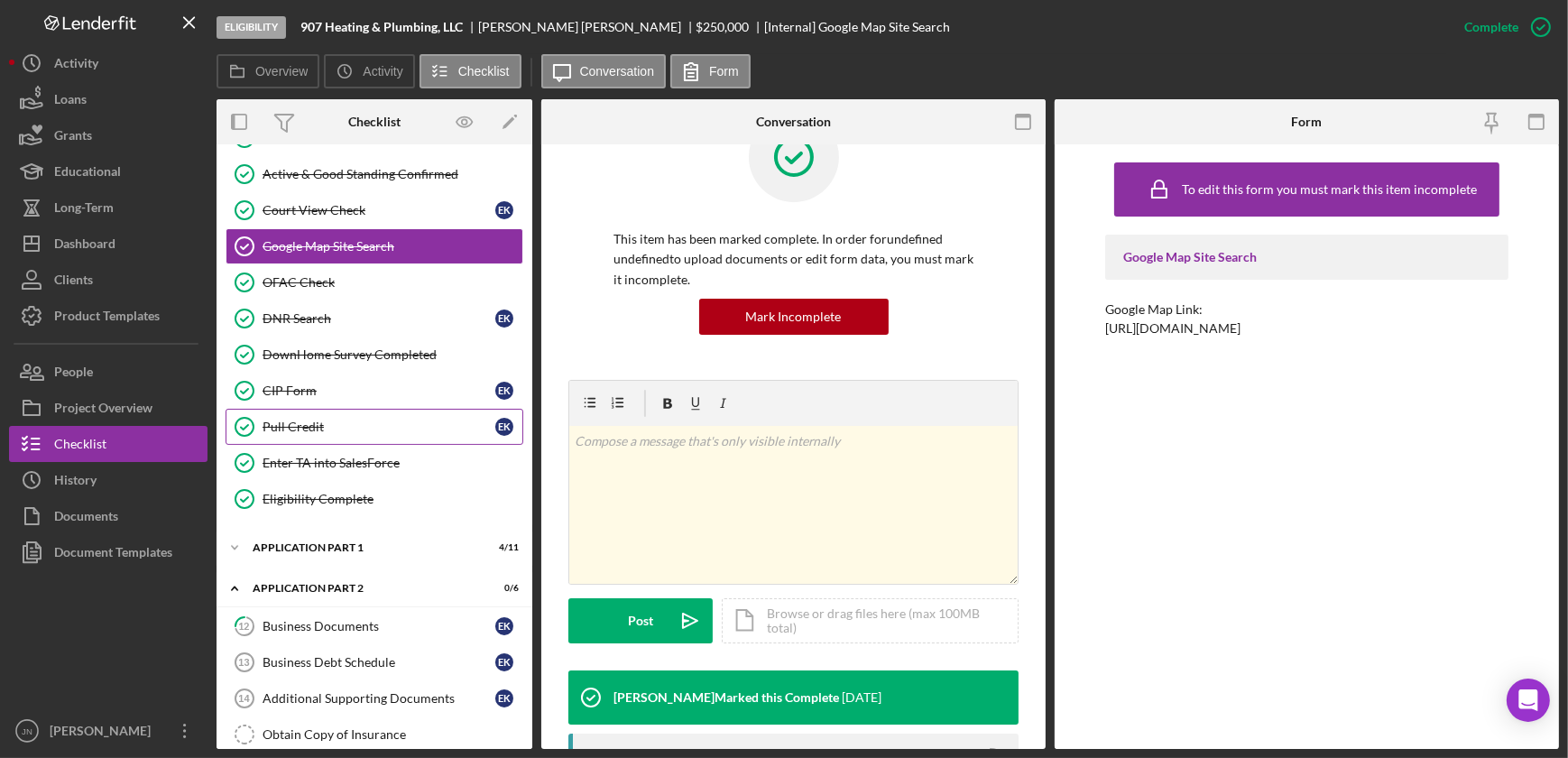
scroll to position [492, 0]
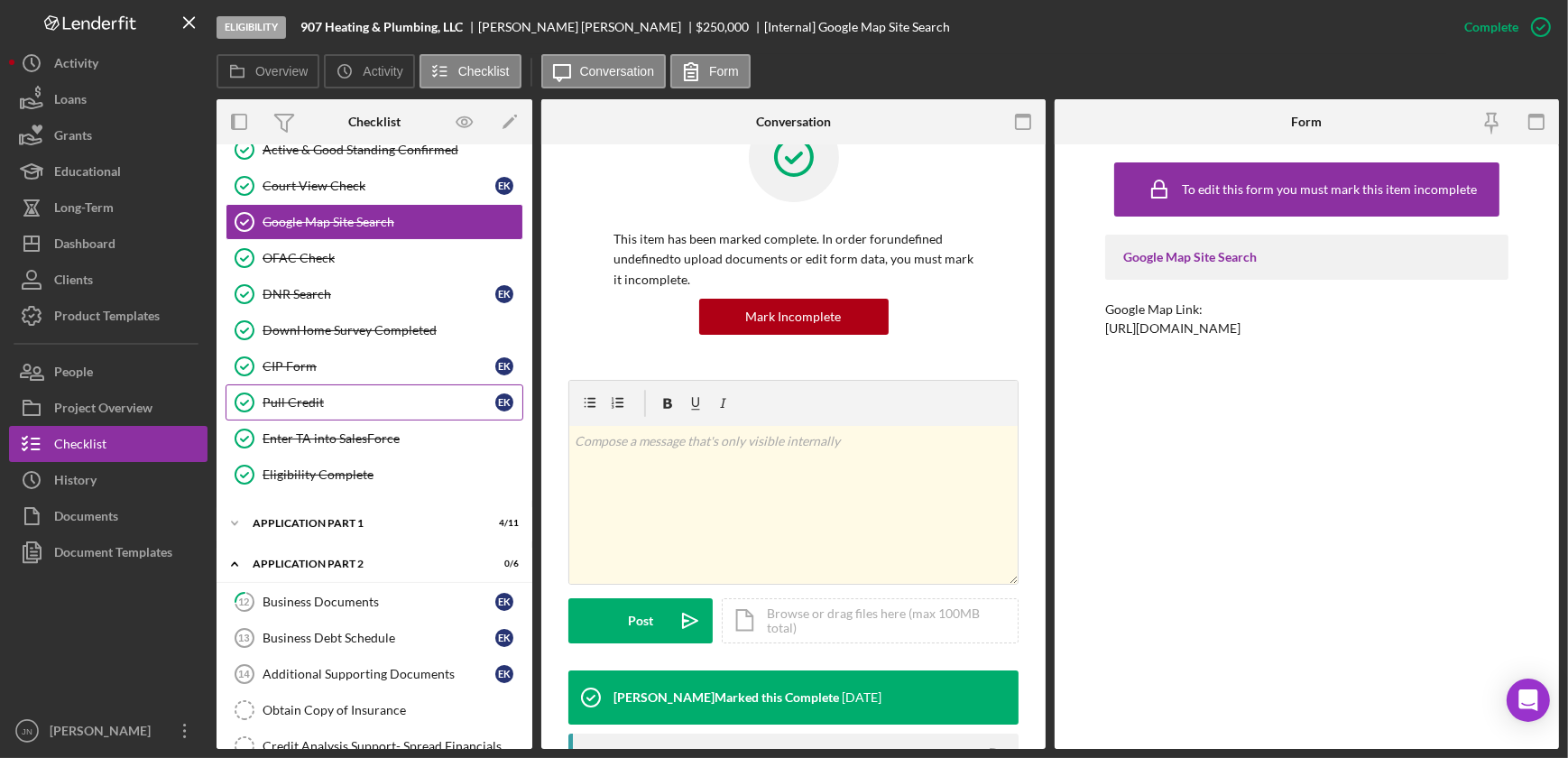
click at [316, 408] on link "Pull Credit Pull Credit E K" at bounding box center [375, 402] width 298 height 36
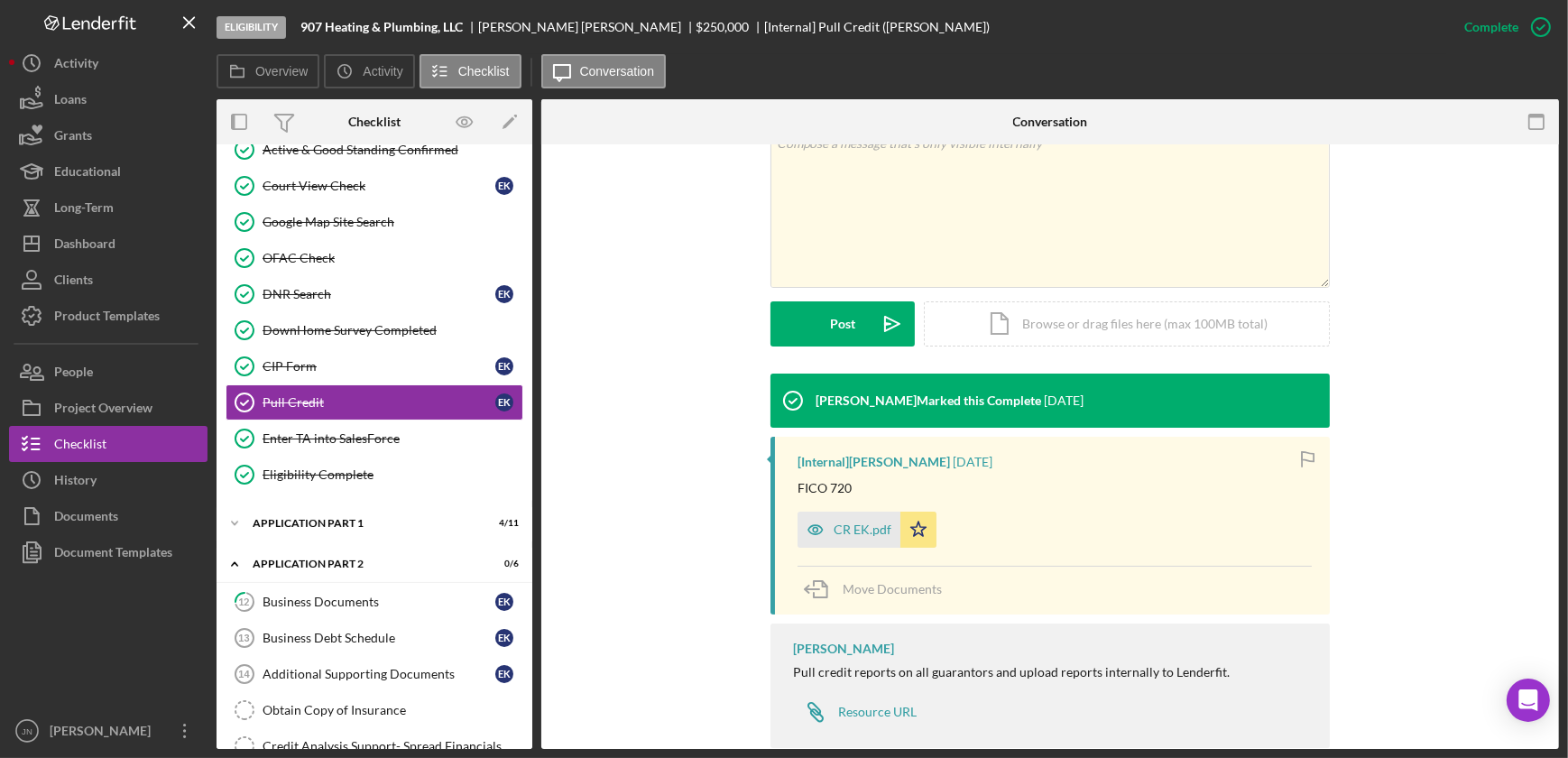
scroll to position [407, 0]
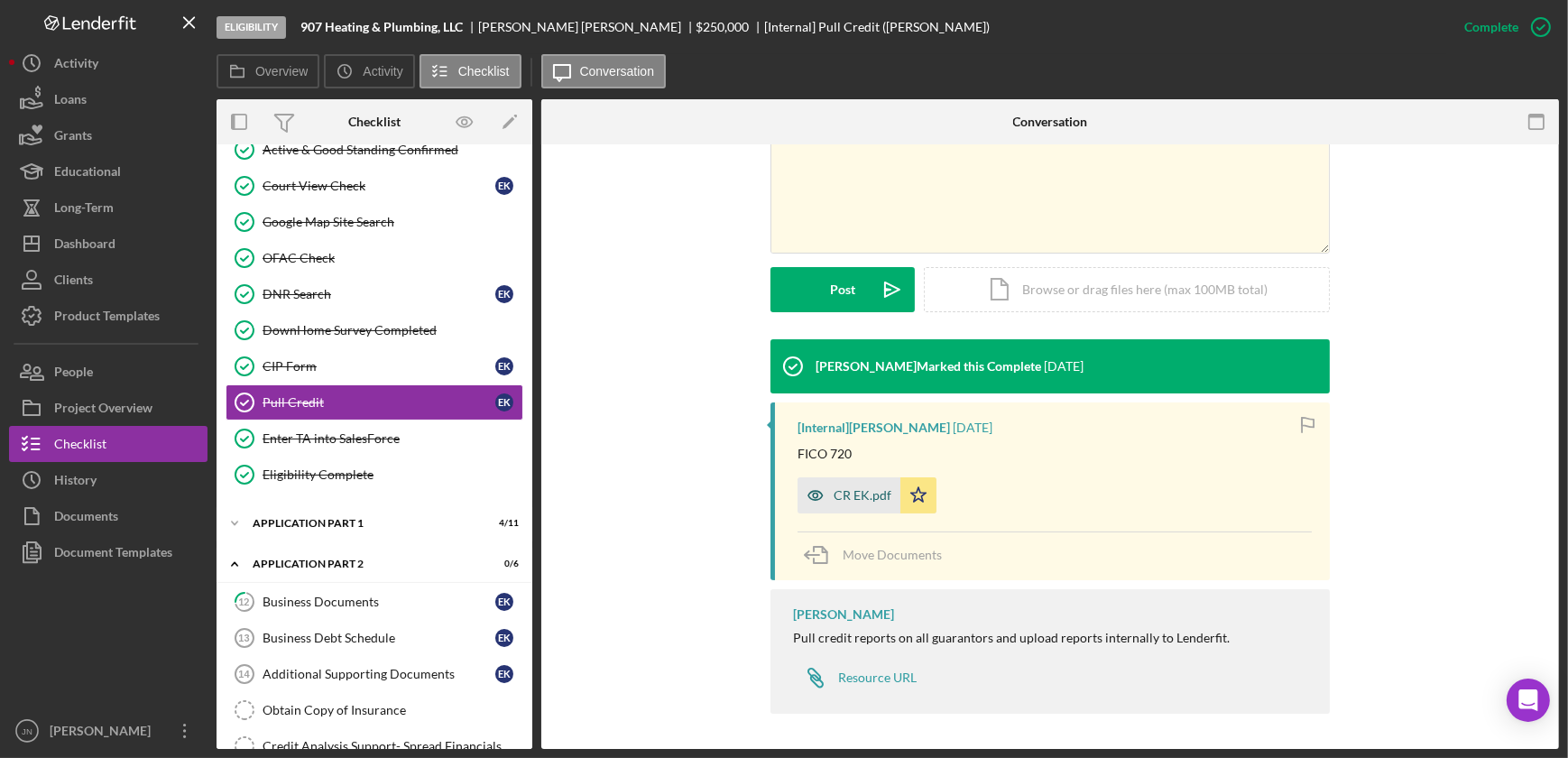
click at [867, 498] on div "CR EK.pdf" at bounding box center [861, 495] width 58 height 14
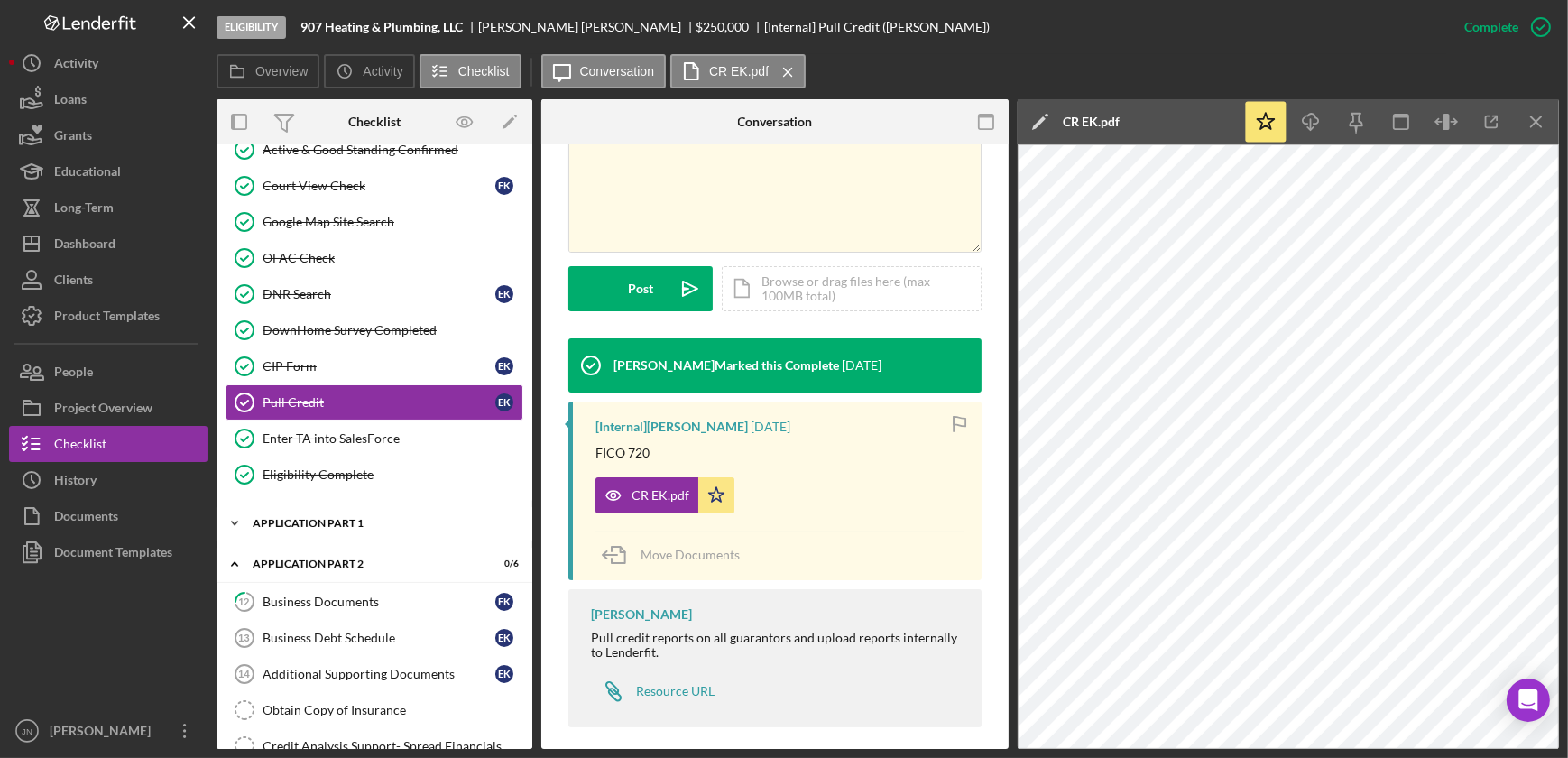
click at [319, 512] on div "Icon/Expander Application Part 1 4 / 11" at bounding box center [374, 523] width 316 height 36
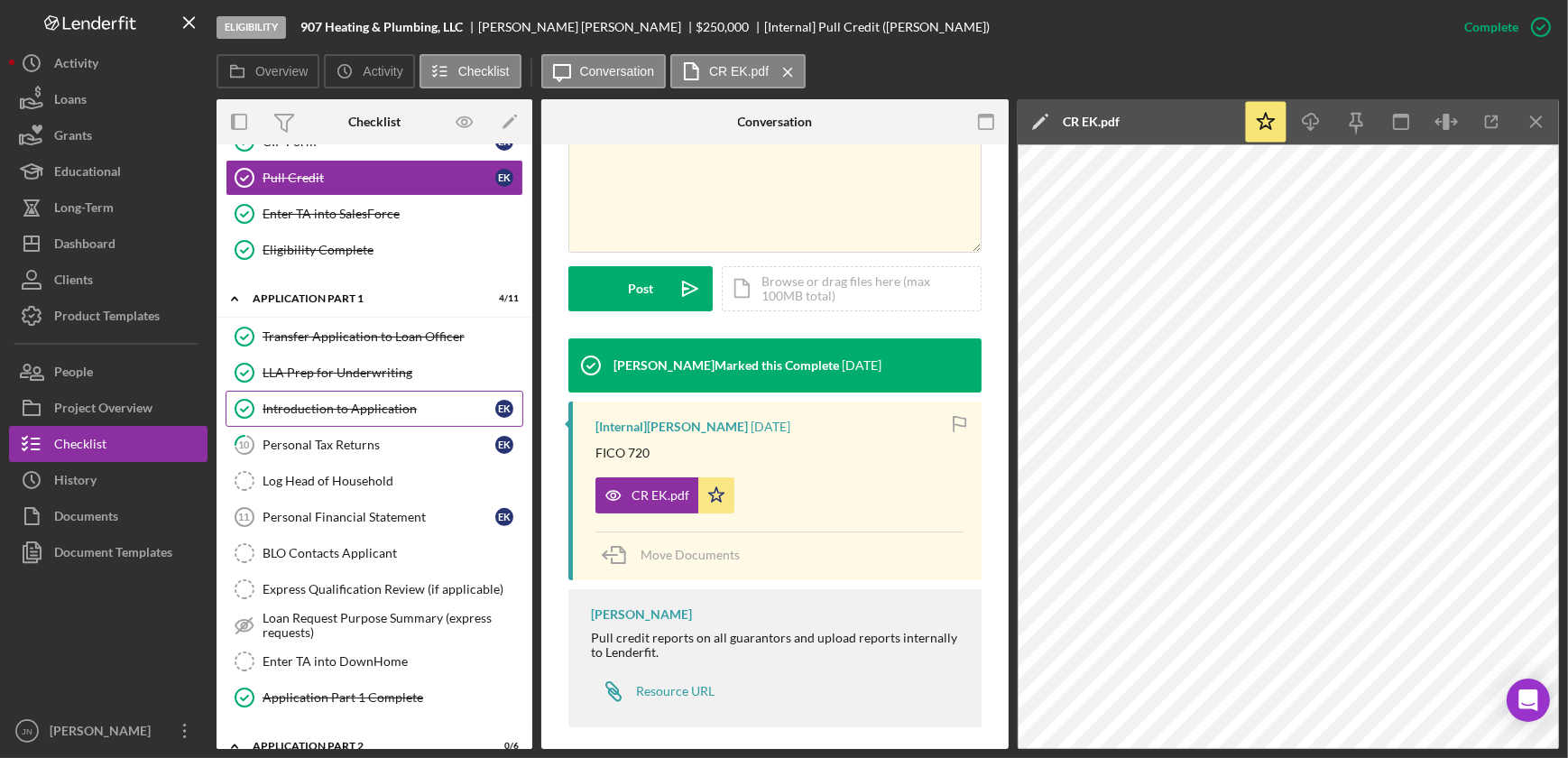
scroll to position [738, 0]
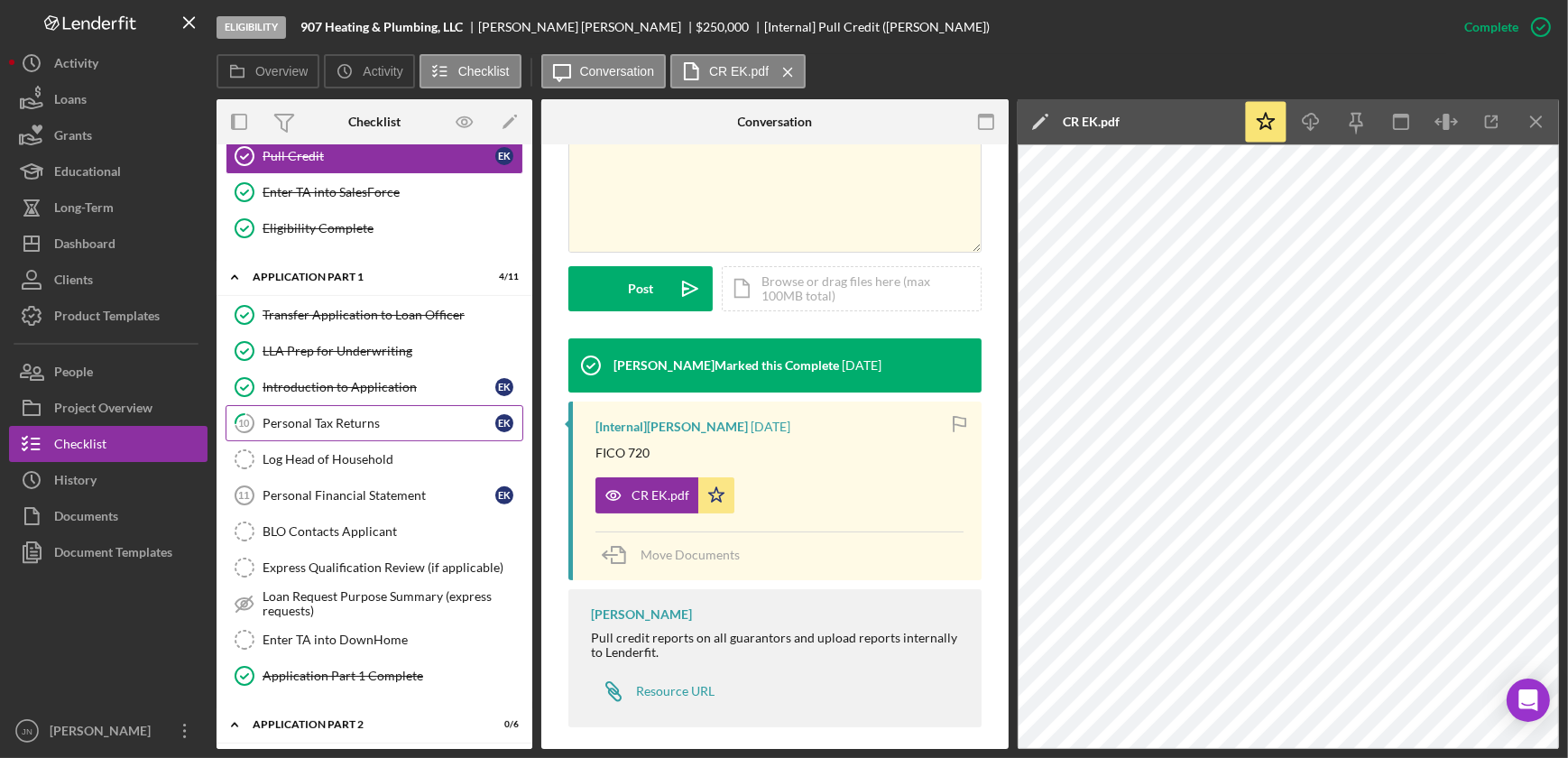
click at [325, 405] on link "10 Personal Tax Returns E K" at bounding box center [375, 423] width 298 height 36
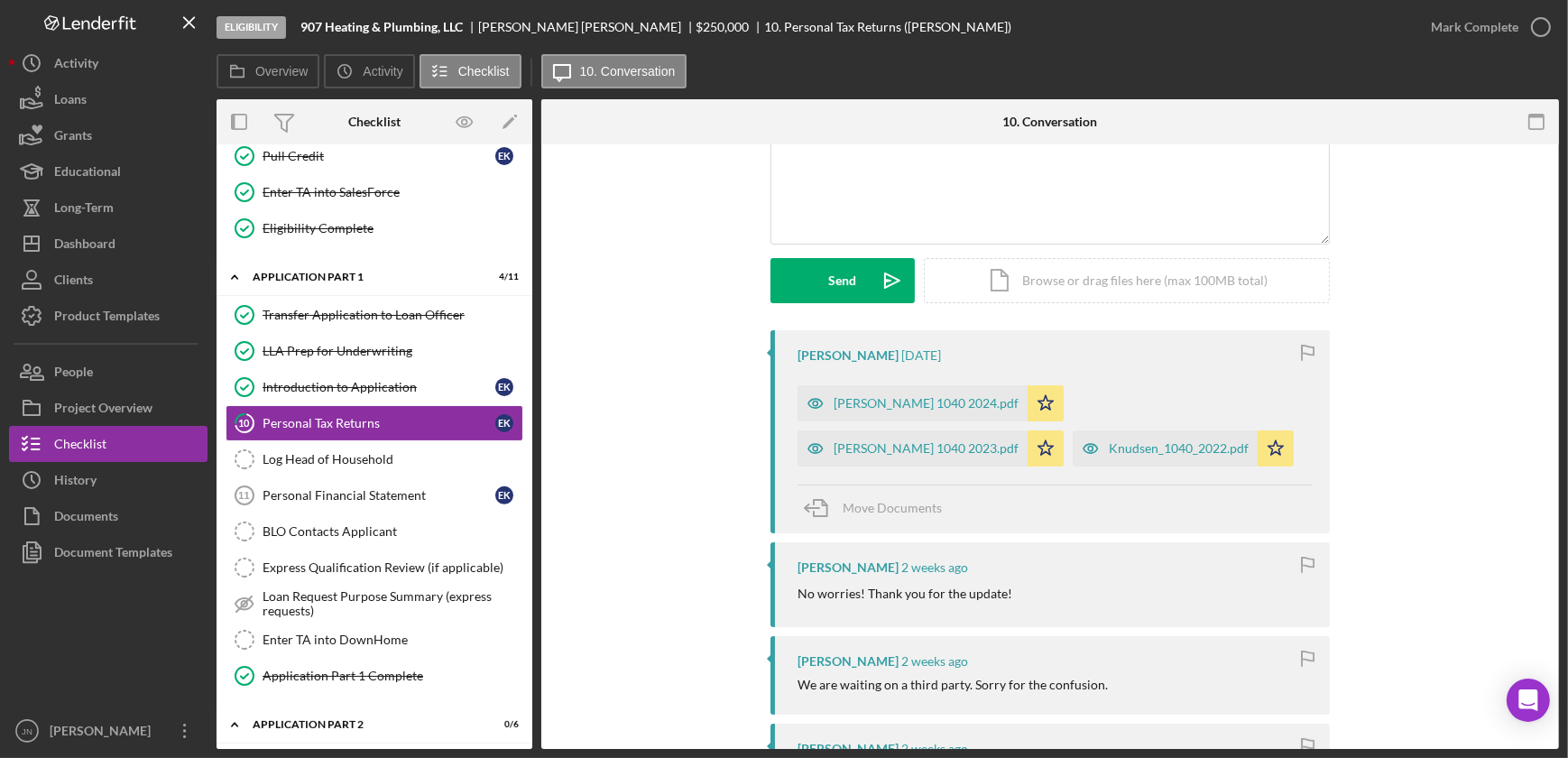
scroll to position [163, 0]
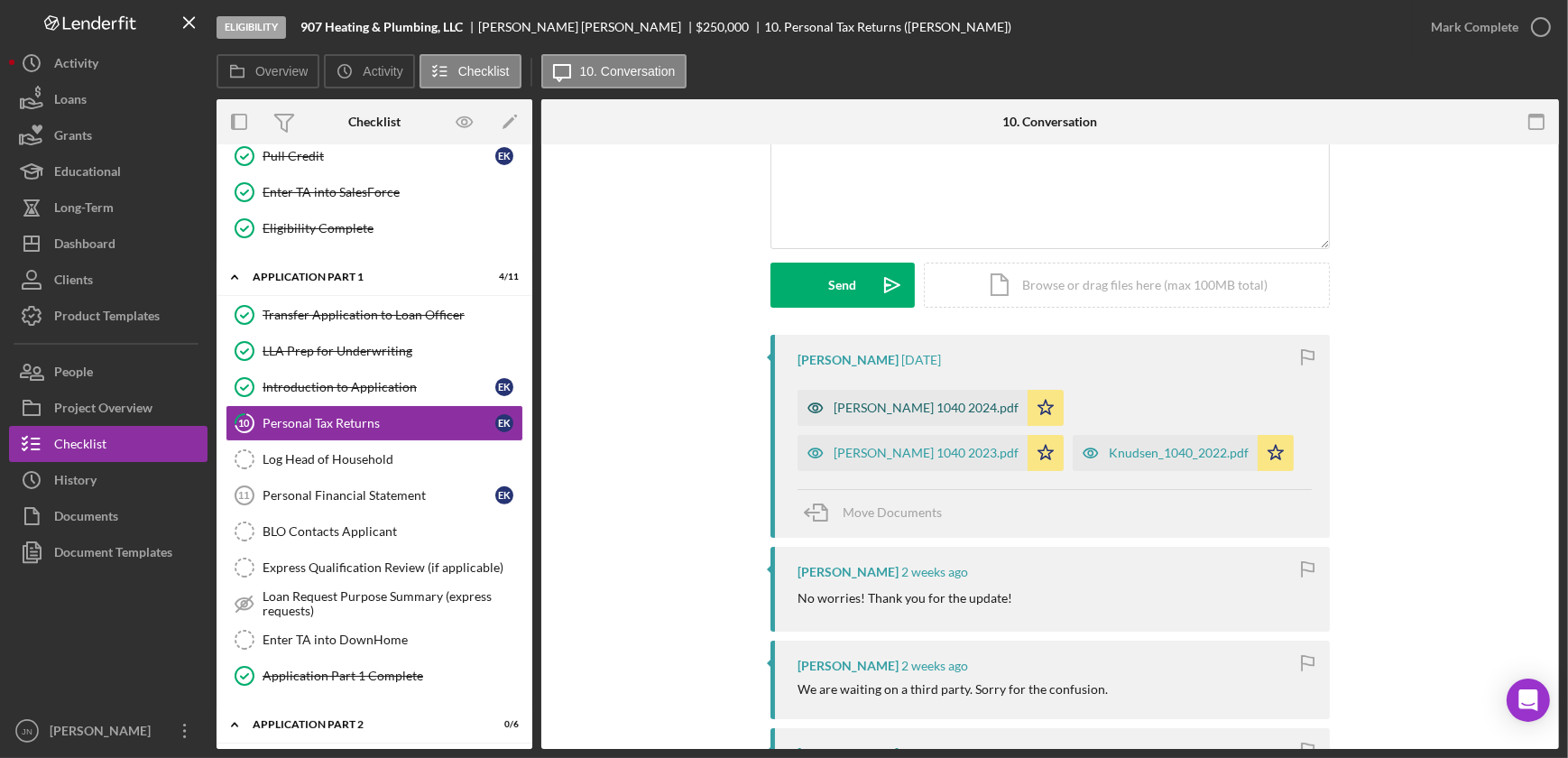
click at [877, 405] on div "Knudsen 1040 2024.pdf" at bounding box center [926, 408] width 185 height 14
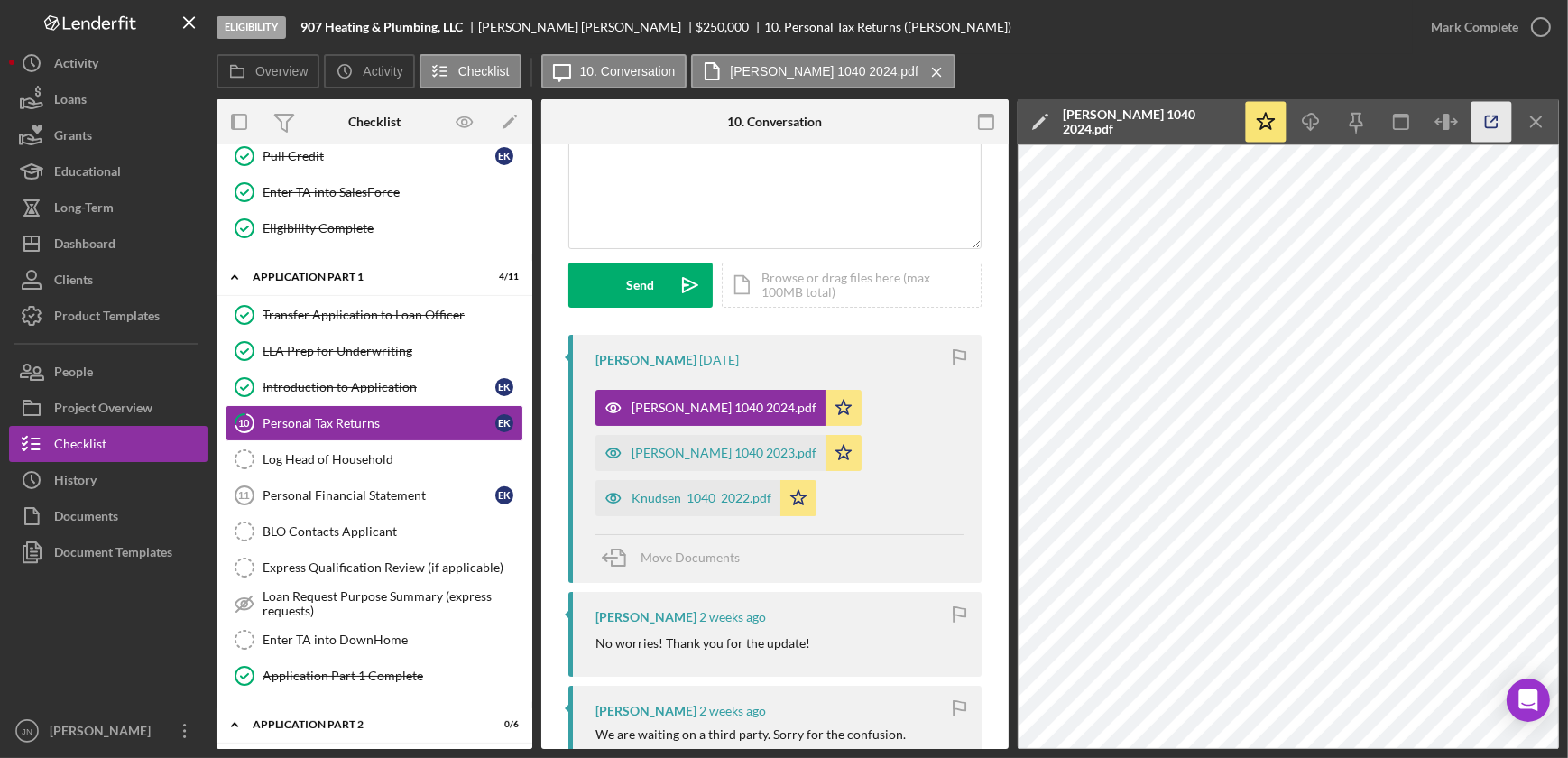
click at [1490, 117] on icon "button" at bounding box center [1491, 122] width 41 height 41
click at [332, 491] on div "Personal Financial Statement" at bounding box center [378, 495] width 233 height 14
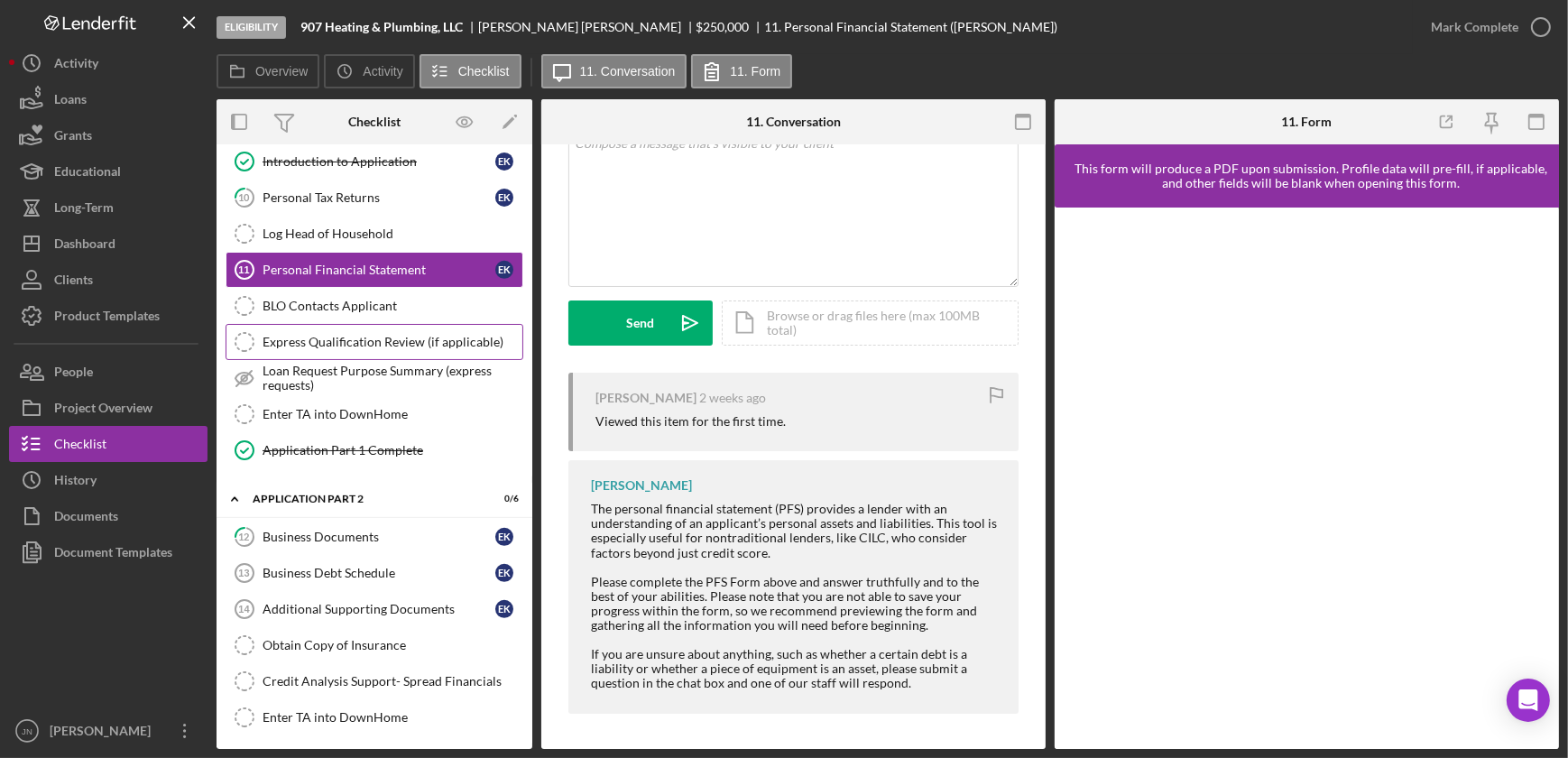
scroll to position [984, 0]
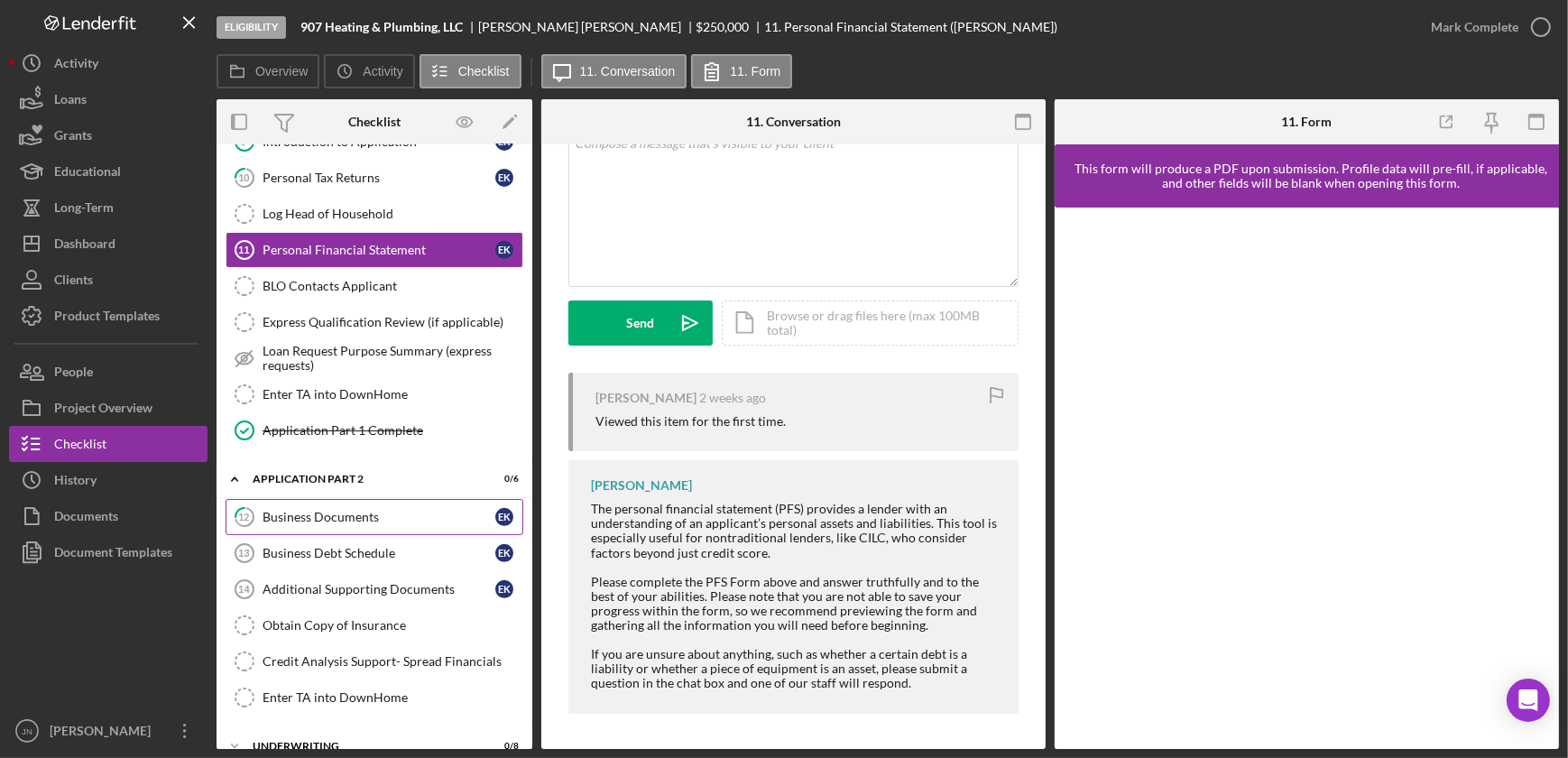
click at [333, 510] on div "Business Documents" at bounding box center [378, 516] width 233 height 14
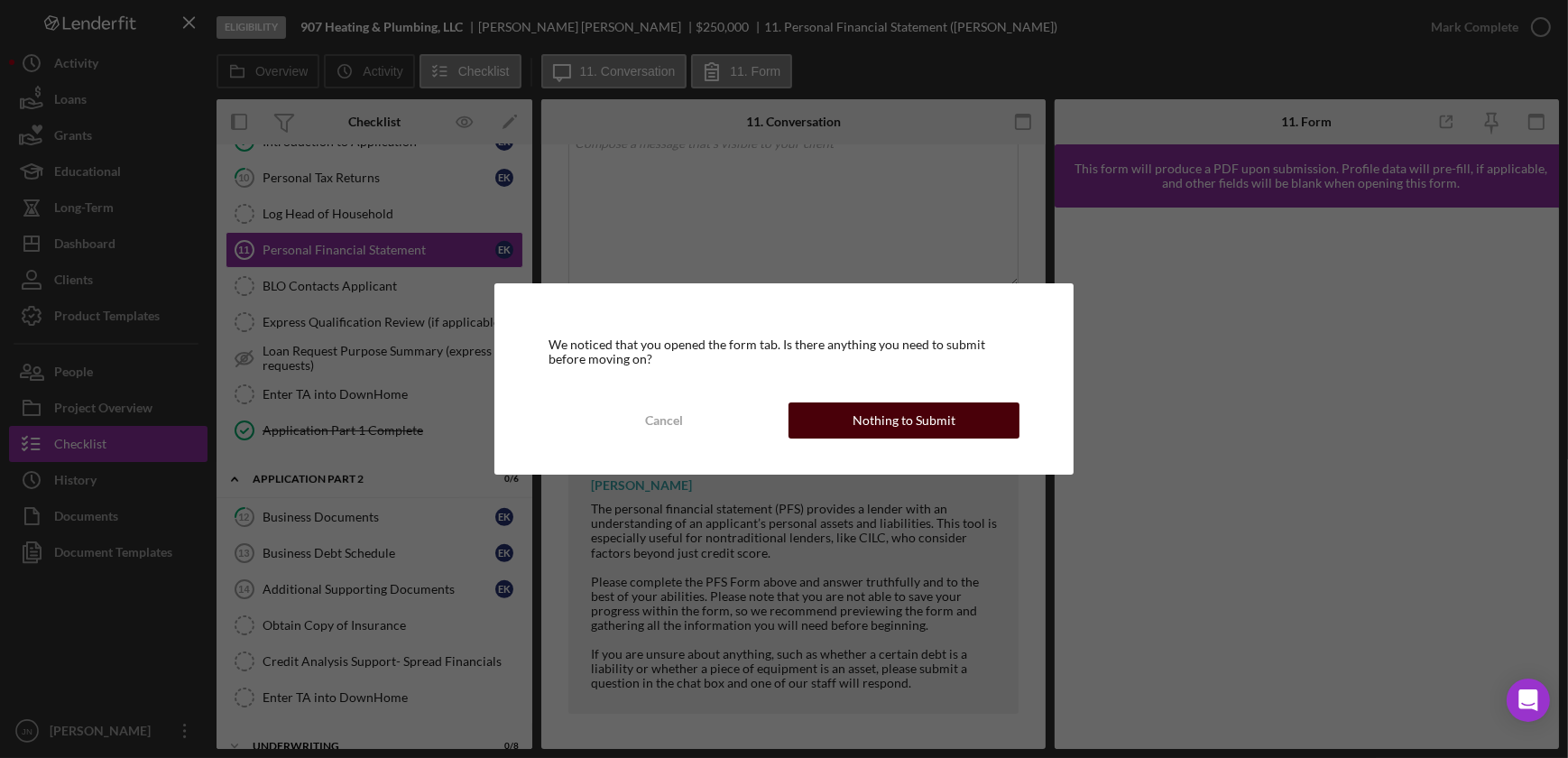
click at [910, 424] on div "Nothing to Submit" at bounding box center [904, 420] width 103 height 36
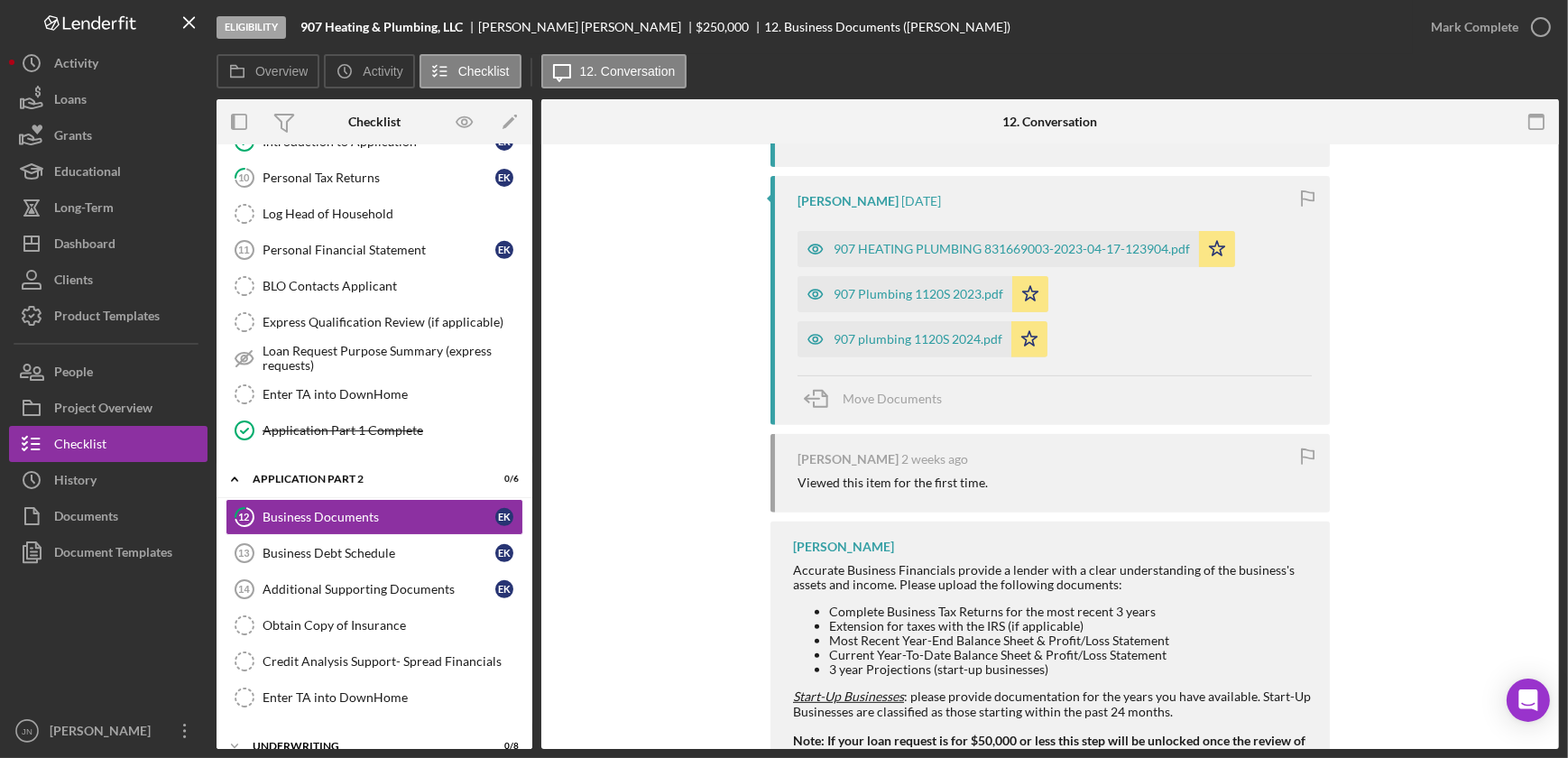
scroll to position [902, 0]
